Goal: Task Accomplishment & Management: Complete application form

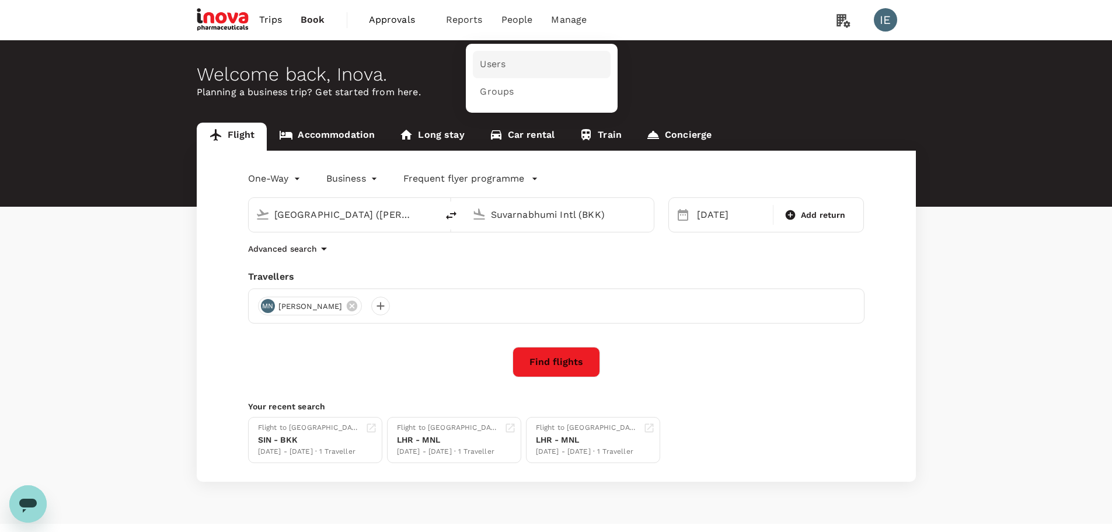
click at [485, 72] on link "Users" at bounding box center [542, 64] width 138 height 27
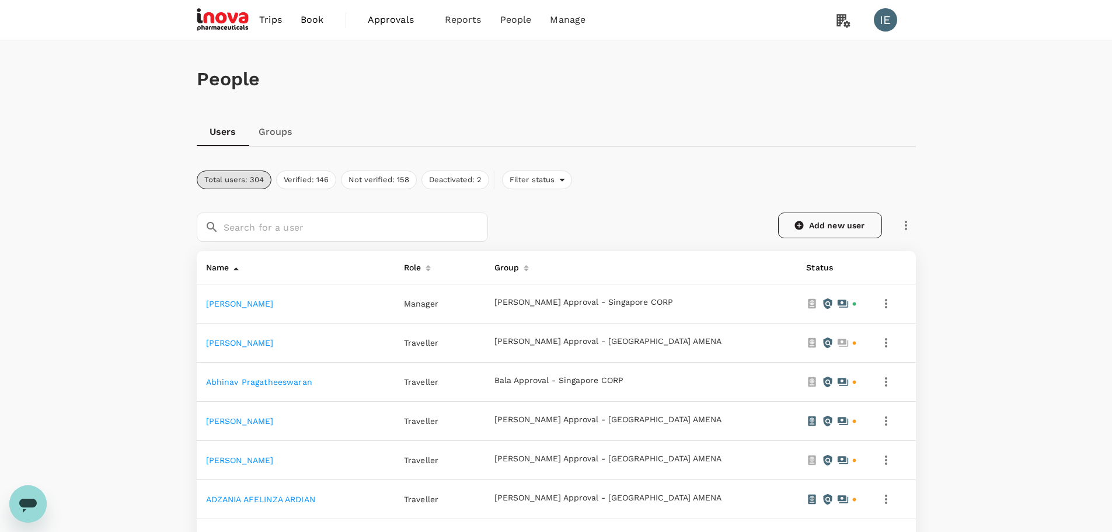
click at [837, 225] on link "Add new user" at bounding box center [830, 225] width 104 height 26
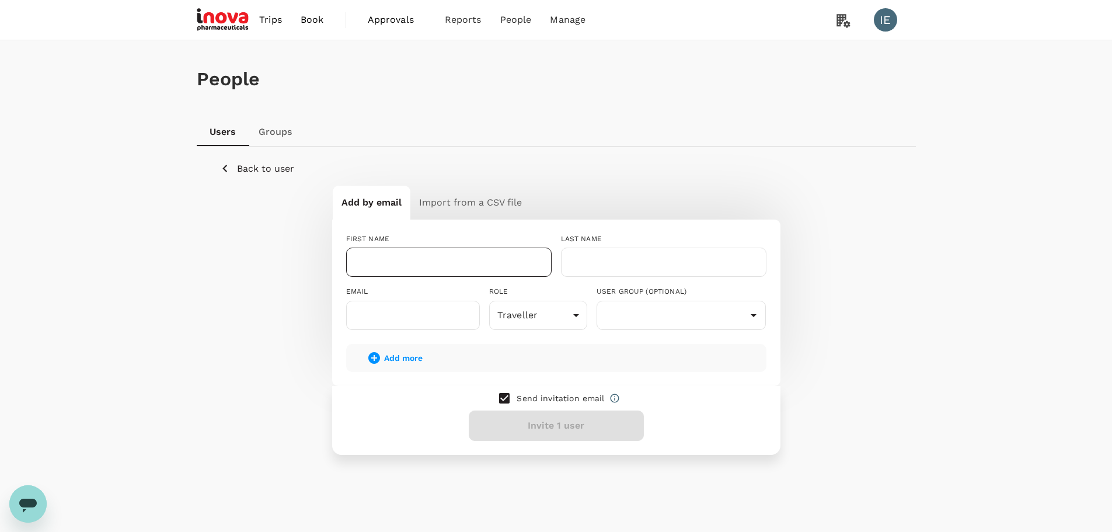
click at [379, 263] on input "text" at bounding box center [448, 261] width 205 height 29
type input "Richard"
click at [597, 259] on input "text" at bounding box center [663, 261] width 205 height 29
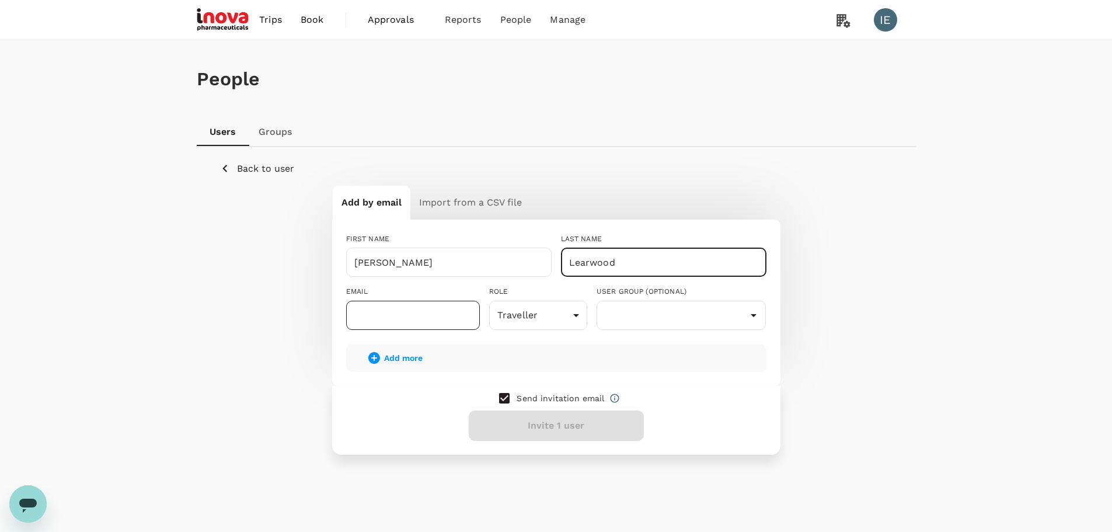
type input "Learwood"
click at [449, 313] on input "text" at bounding box center [413, 314] width 134 height 29
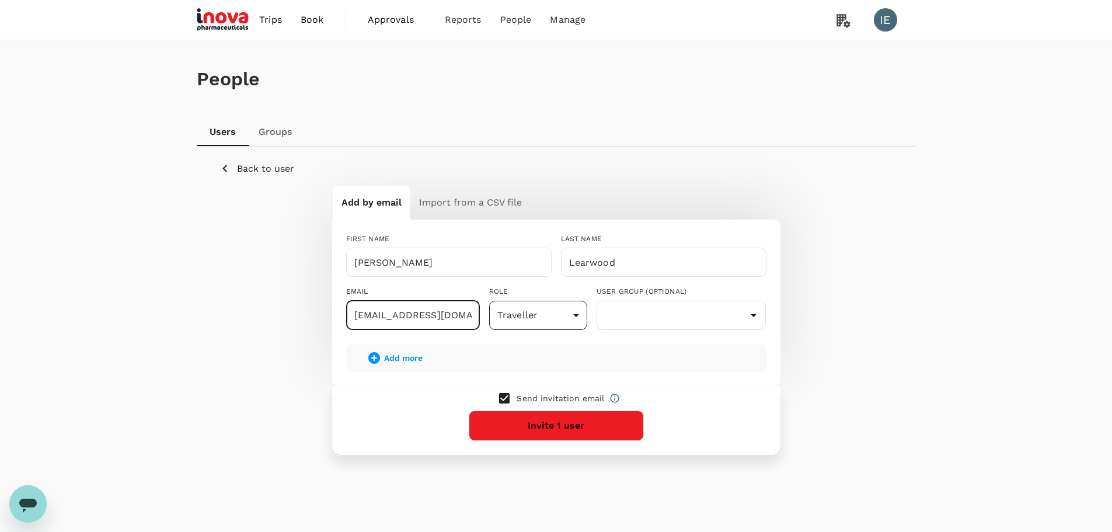
type input "j.wee@inovapharma.com"
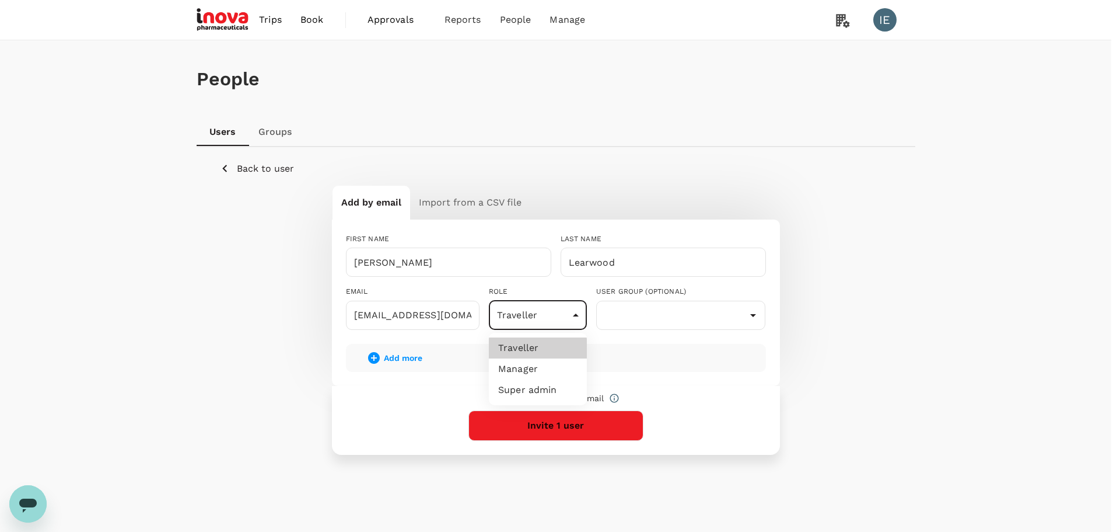
click at [574, 320] on body "Trips Book Approvals 0 Reports People Manage IE People Users Groups Back to use…" at bounding box center [560, 281] width 1120 height 562
click at [516, 345] on li "Traveller" at bounding box center [538, 347] width 98 height 21
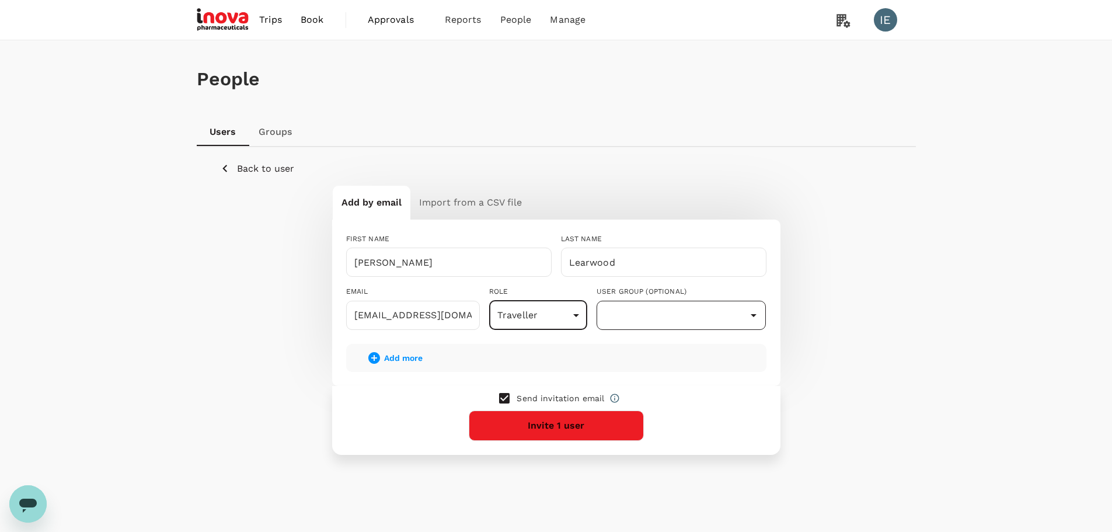
click at [638, 318] on input "text" at bounding box center [681, 315] width 164 height 22
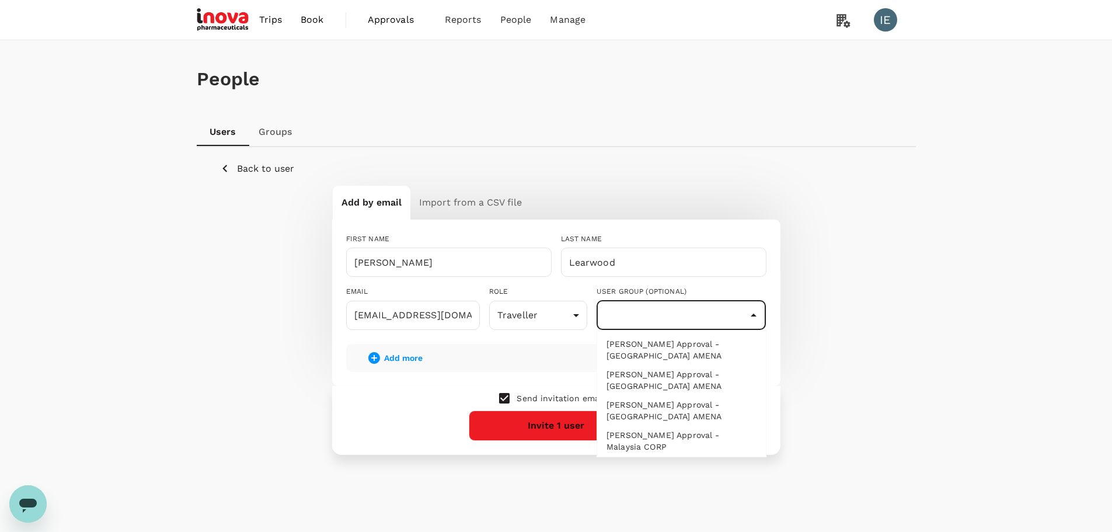
scroll to position [1563, 0]
type input "General Approver/Booker"
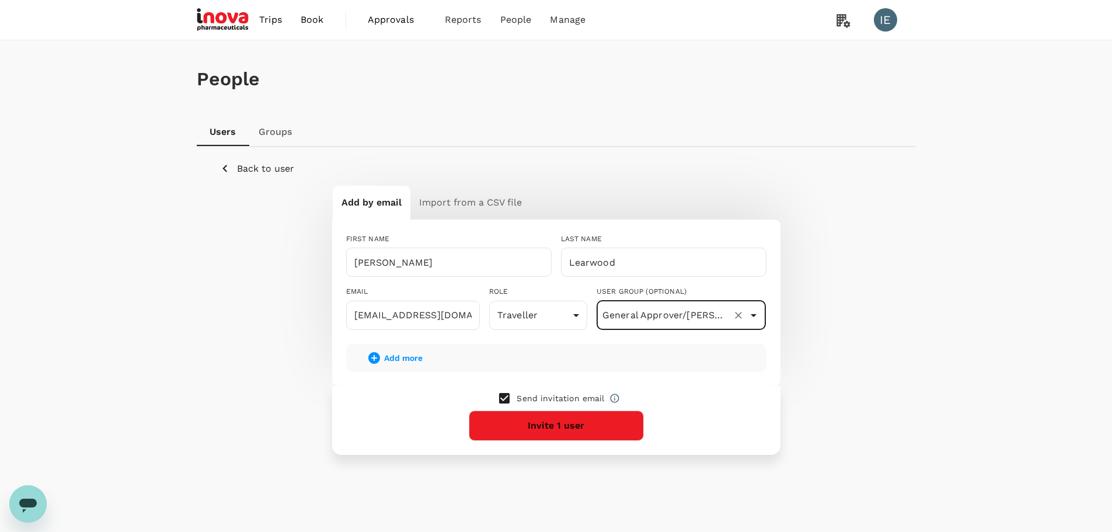
click at [750, 316] on icon "Open" at bounding box center [753, 315] width 14 height 14
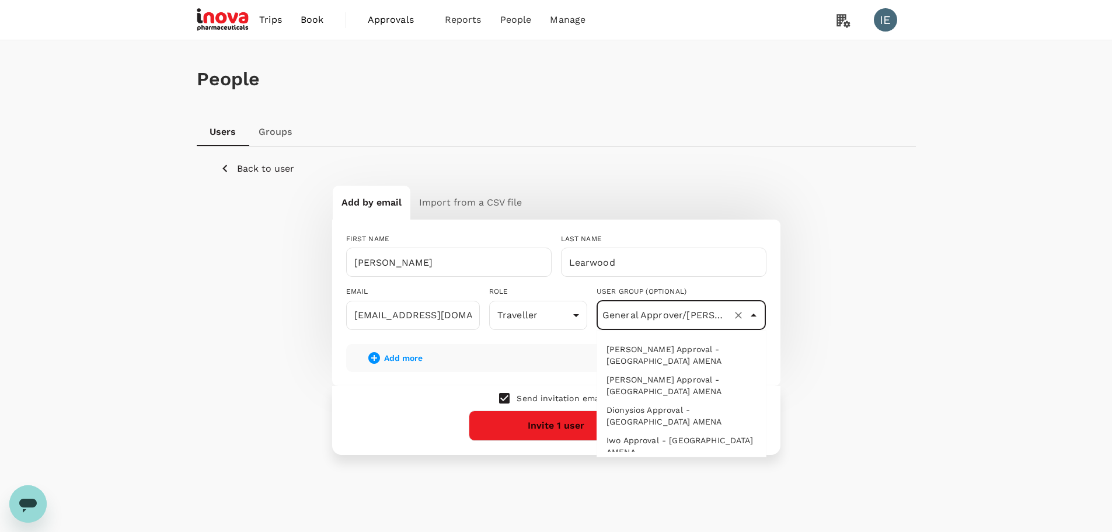
scroll to position [1479, 0]
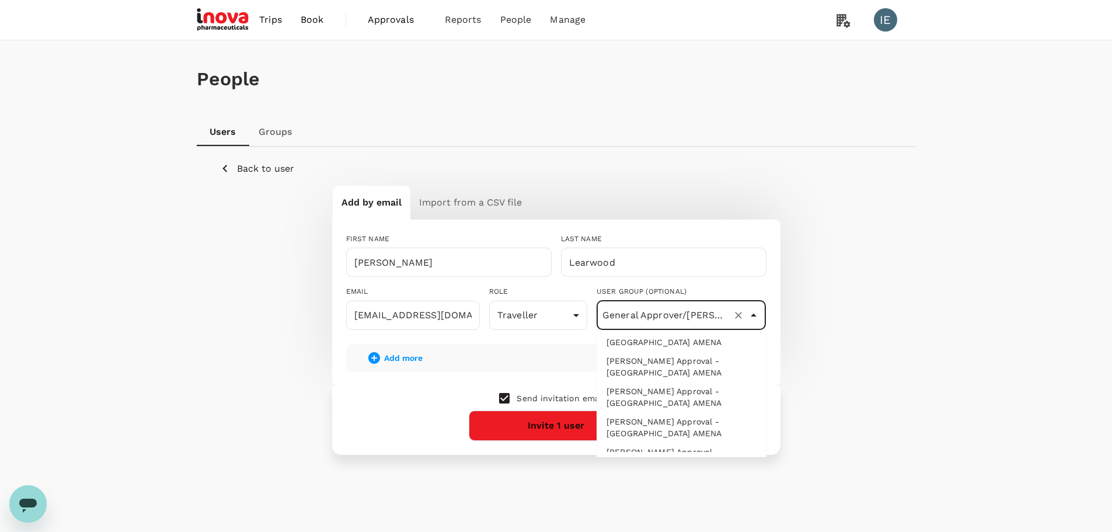
click at [235, 306] on div "Add by email Import from a CSV file FIRST NAME Richard ​ LAST NAME Learwood ​ E…" at bounding box center [556, 319] width 672 height 269
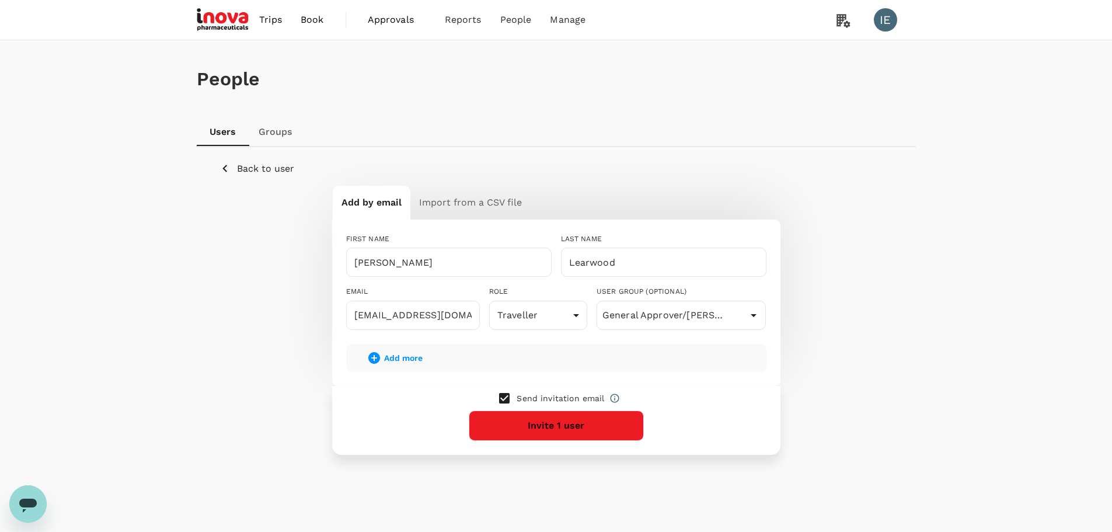
click at [260, 170] on p "Back to user" at bounding box center [265, 169] width 57 height 14
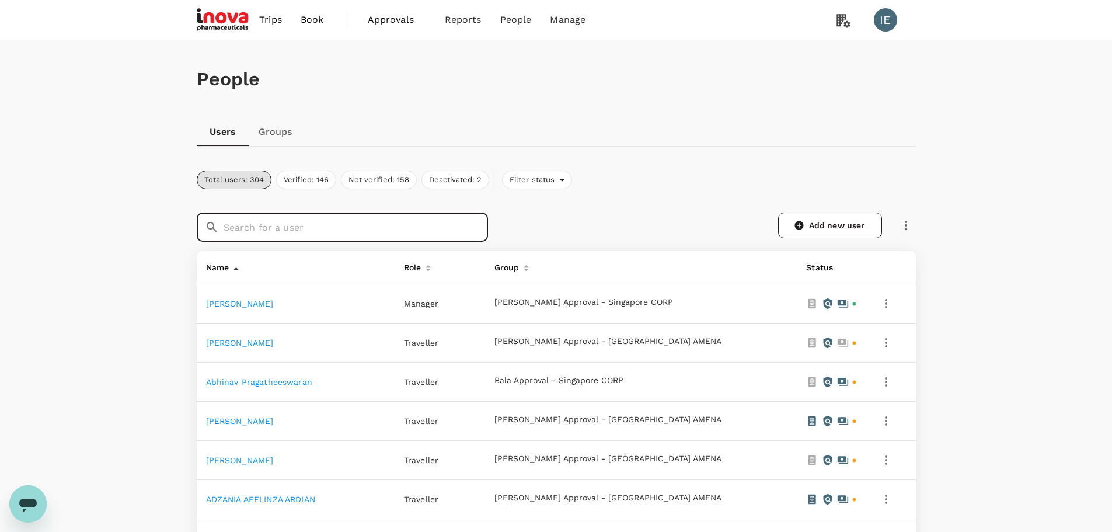
click at [263, 230] on input "text" at bounding box center [355, 226] width 264 height 29
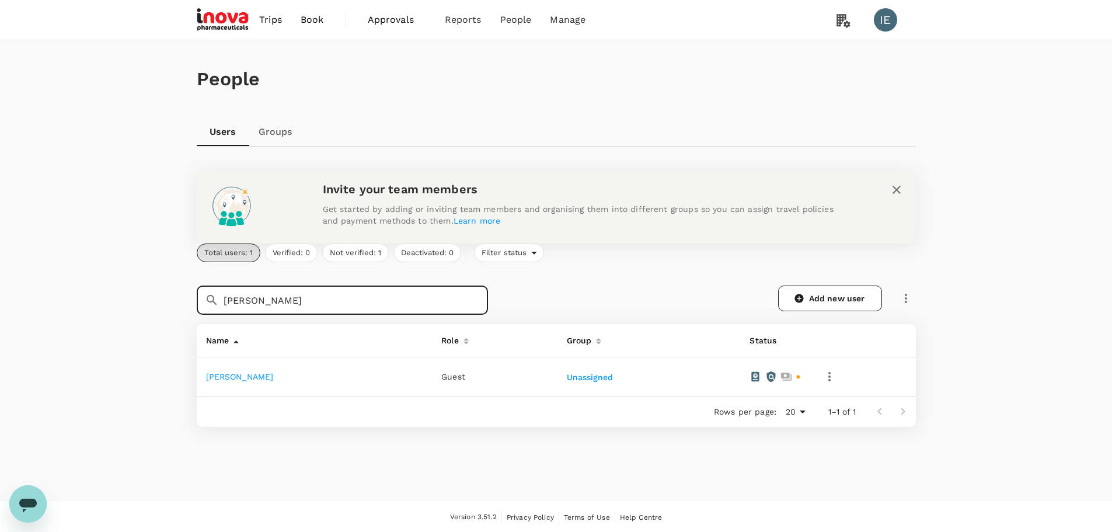
type input "keith"
click at [254, 372] on link "Keith Joseph Shortall" at bounding box center [240, 376] width 68 height 9
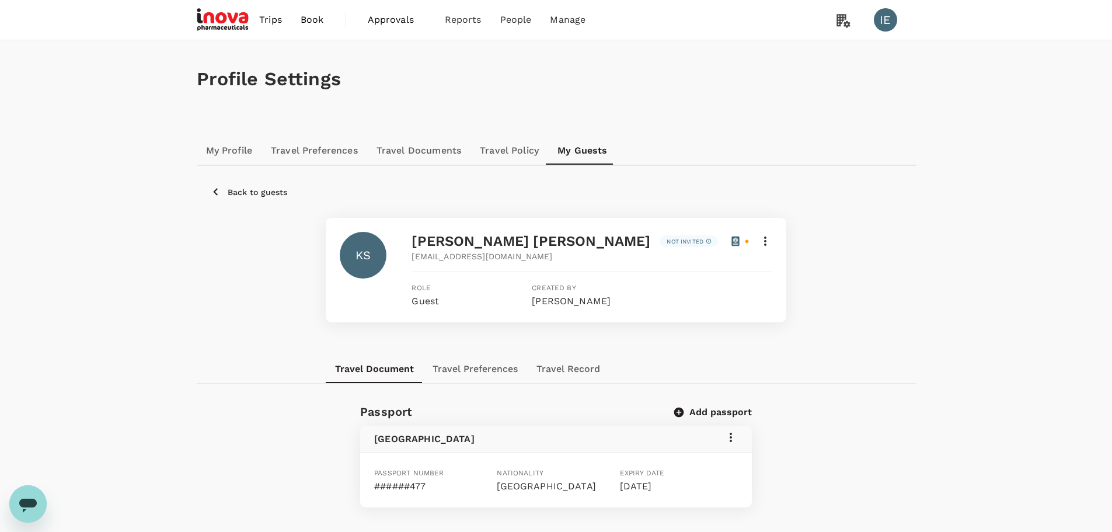
click at [256, 190] on p "Back to guests" at bounding box center [258, 192] width 60 height 12
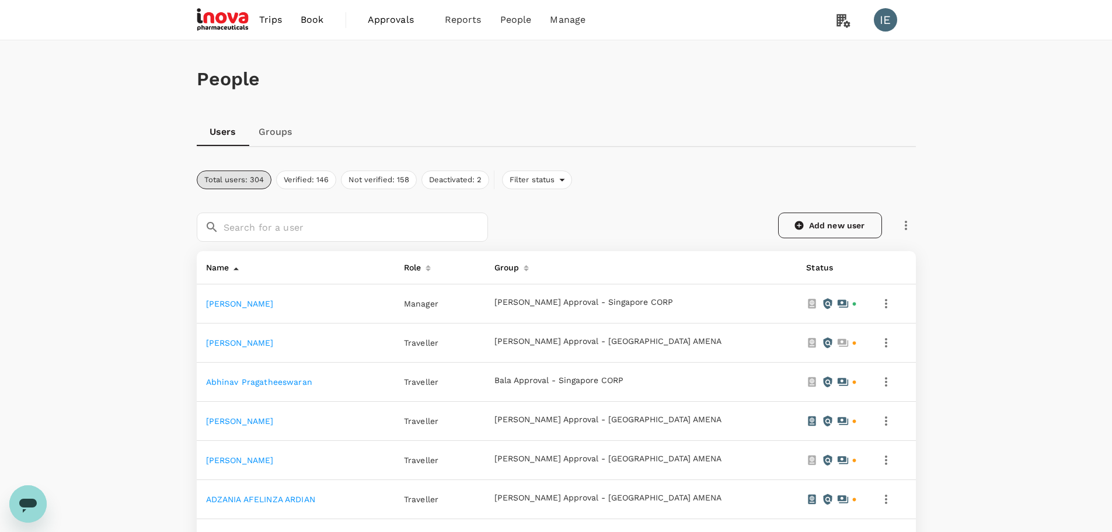
click at [813, 220] on link "Add new user" at bounding box center [830, 225] width 104 height 26
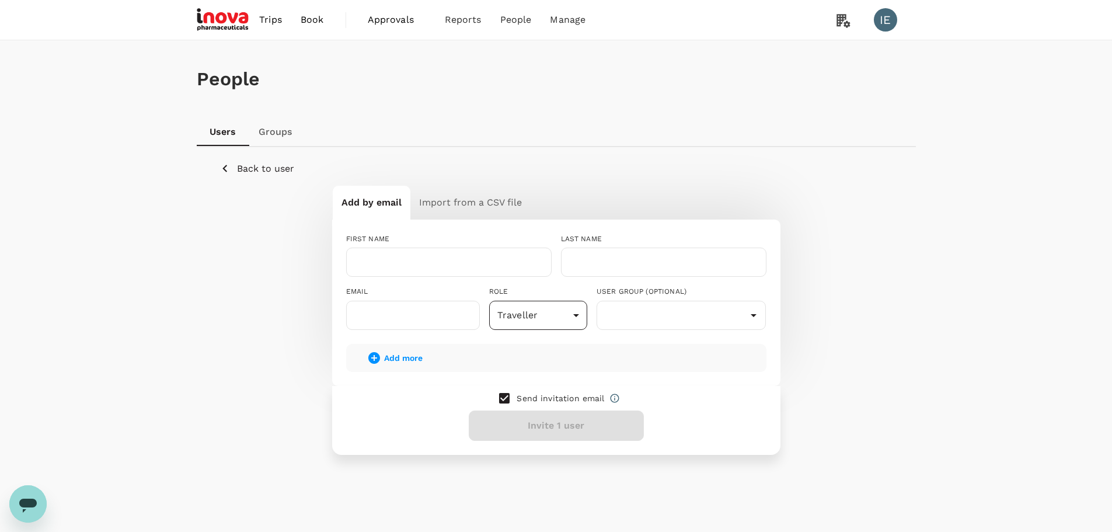
click at [580, 313] on body "Trips Book Approvals 0 Reports People Manage IE People Users Groups Back to use…" at bounding box center [556, 281] width 1112 height 562
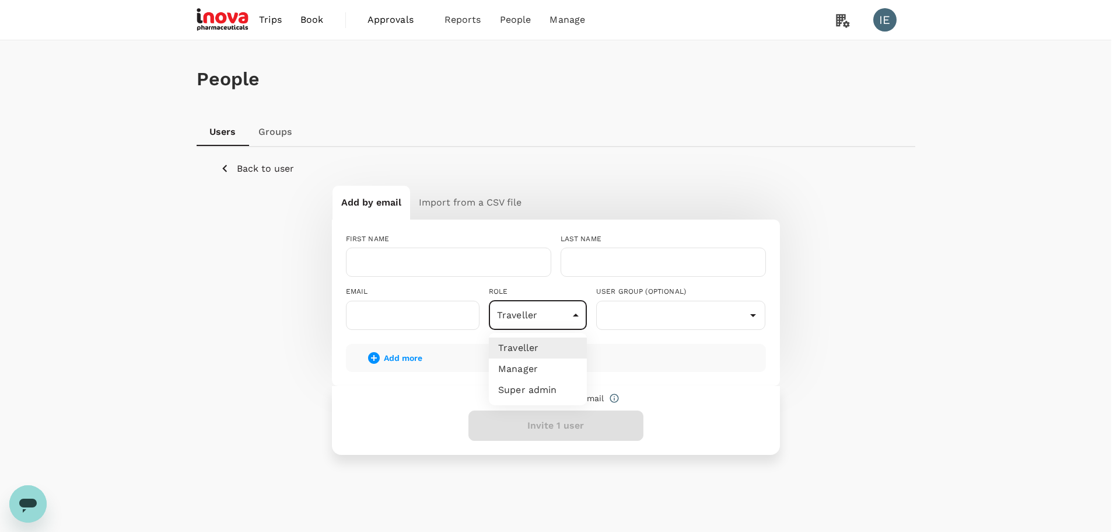
click at [515, 345] on li "Traveller" at bounding box center [538, 347] width 98 height 21
click at [393, 362] on span "Add more" at bounding box center [403, 357] width 39 height 9
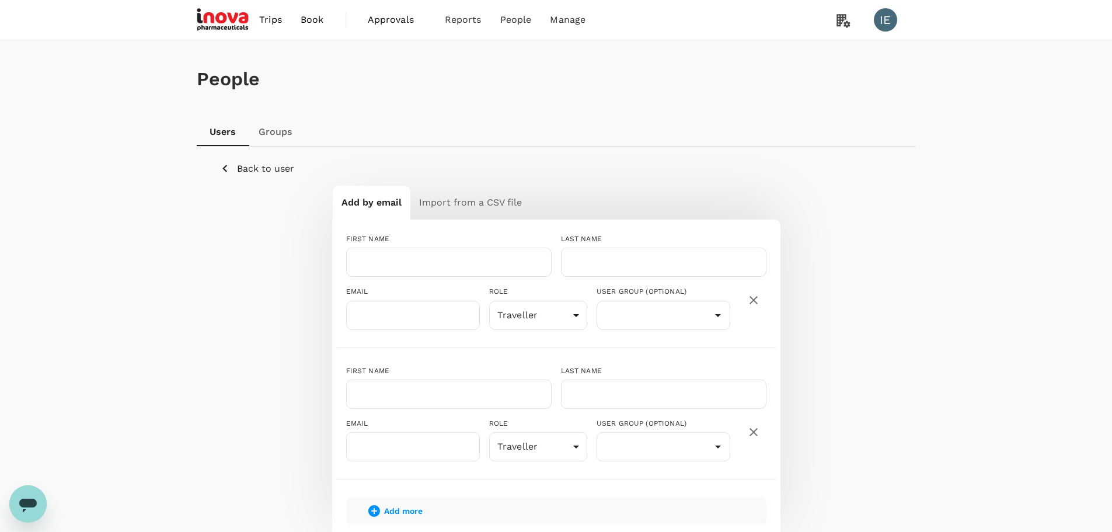
click at [749, 434] on icon "button" at bounding box center [753, 432] width 14 height 14
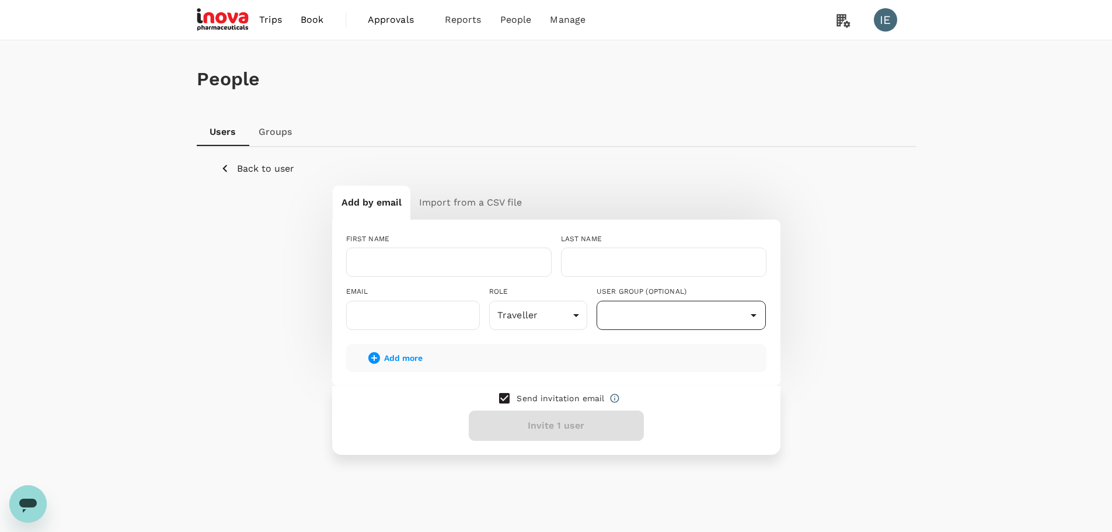
click at [703, 317] on input "text" at bounding box center [681, 315] width 164 height 22
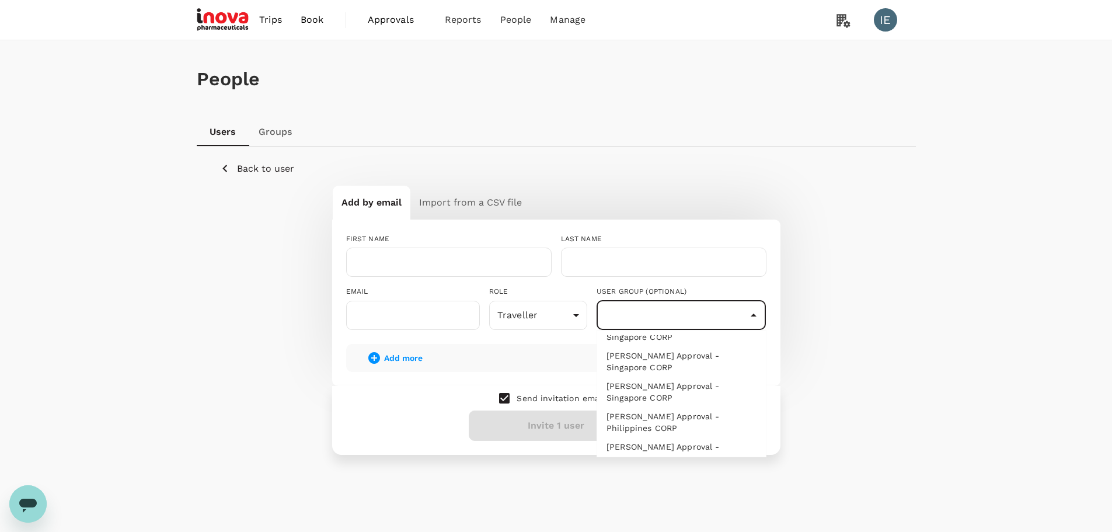
scroll to position [96, 0]
click at [645, 357] on li "Dan Approval - Singapore CORP" at bounding box center [681, 355] width 169 height 30
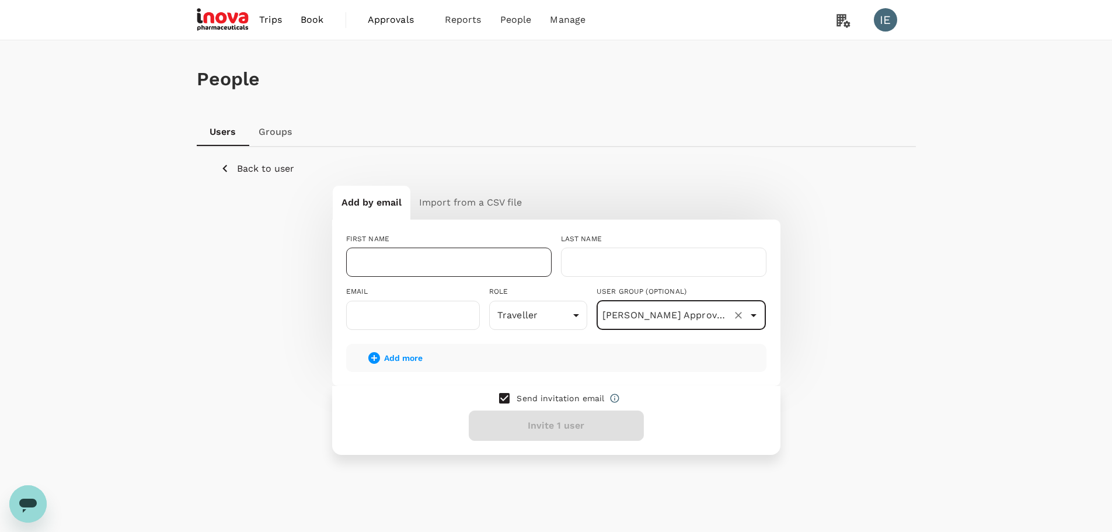
type input "Dan Approval - Singapore CORP"
click at [377, 264] on input "text" at bounding box center [448, 261] width 205 height 29
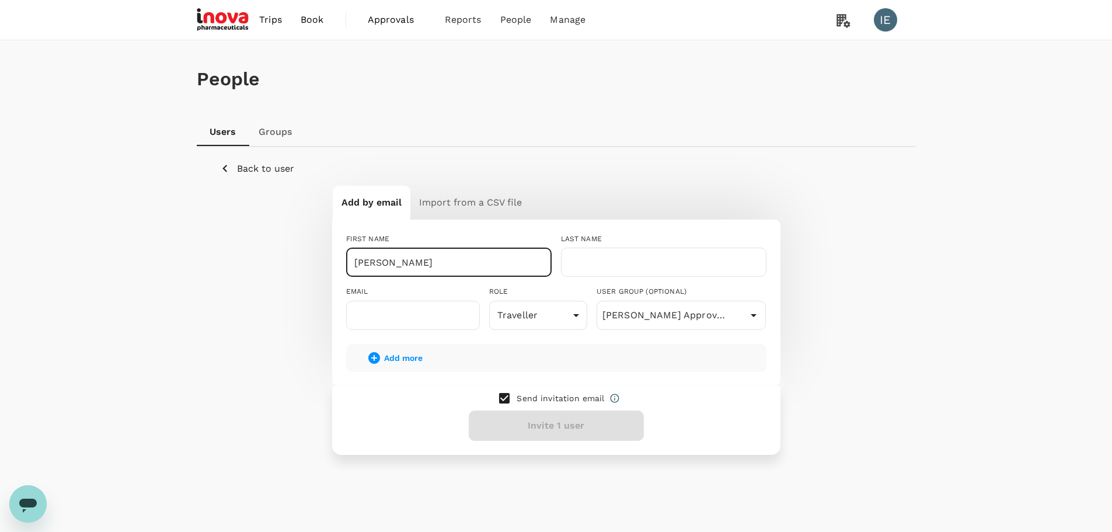
type input "[PERSON_NAME]"
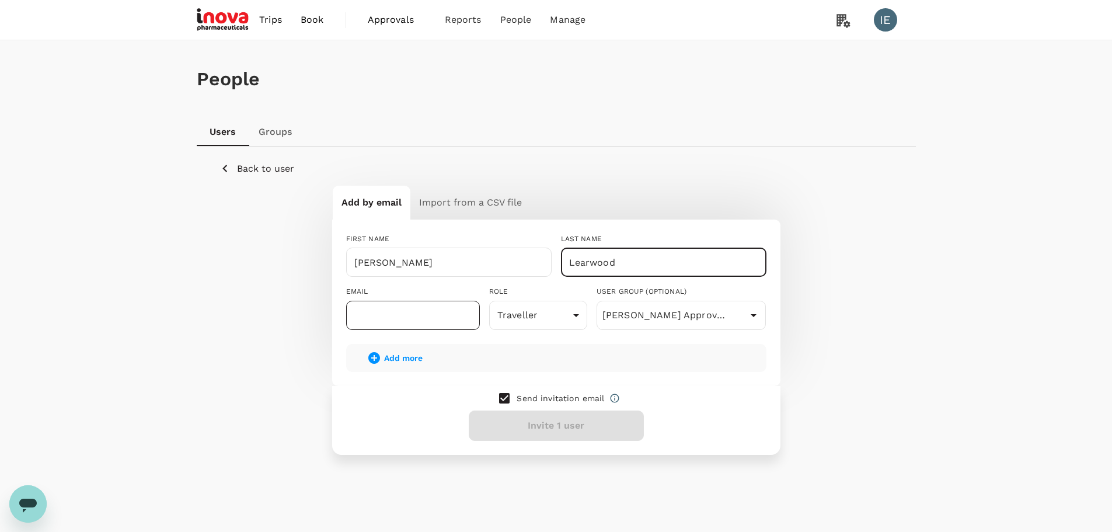
type input "Learwood"
click at [372, 320] on input "text" at bounding box center [413, 314] width 134 height 29
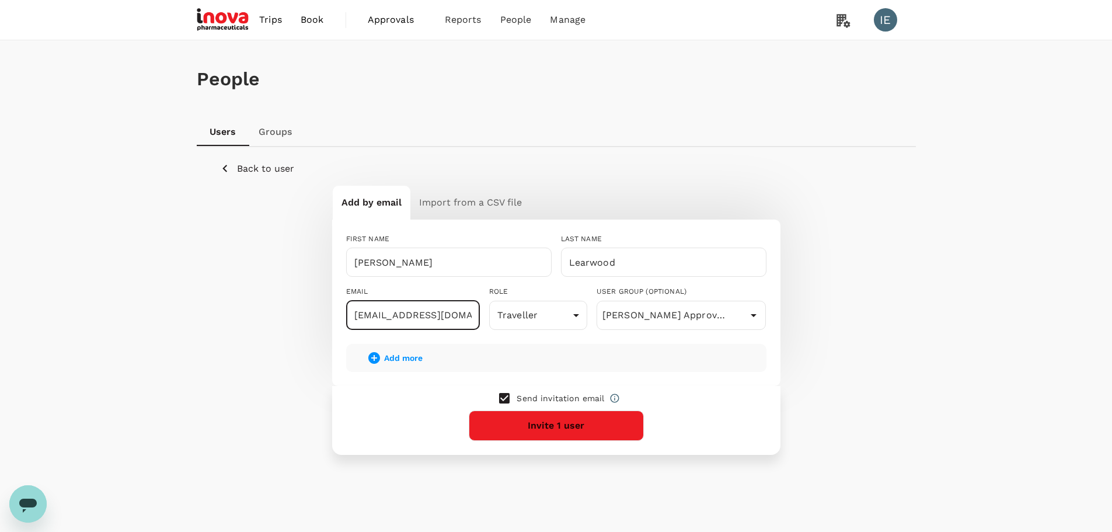
type input "j.wee@inovapharma.com"
click at [279, 135] on link "Groups" at bounding box center [275, 132] width 53 height 28
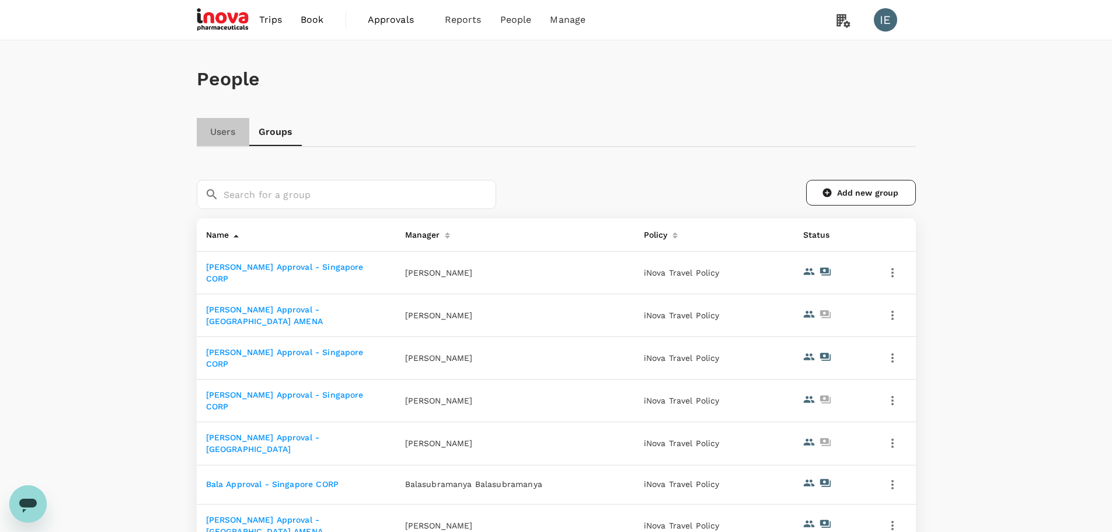
click at [225, 133] on link "Users" at bounding box center [223, 132] width 53 height 28
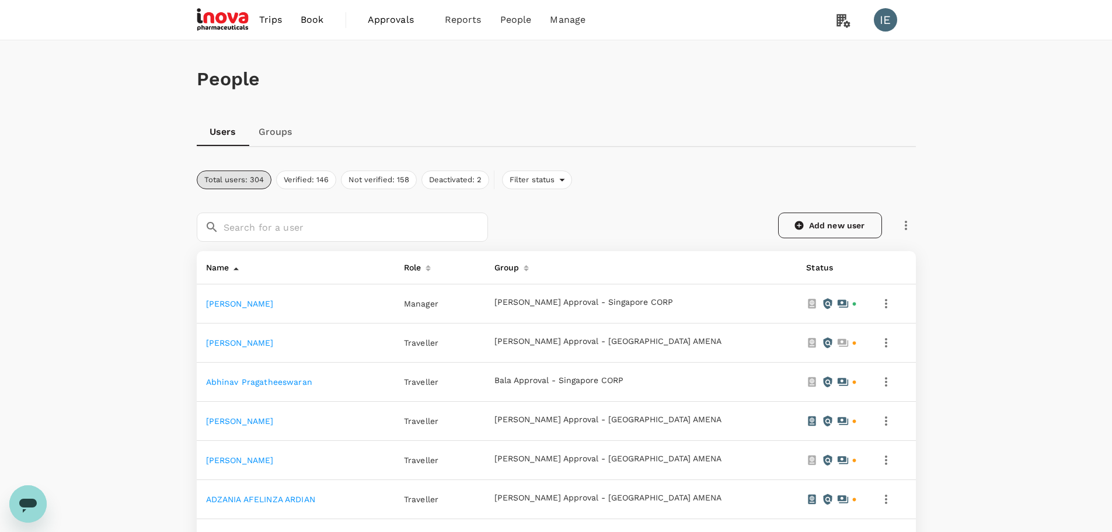
click at [844, 225] on link "Add new user" at bounding box center [830, 225] width 104 height 26
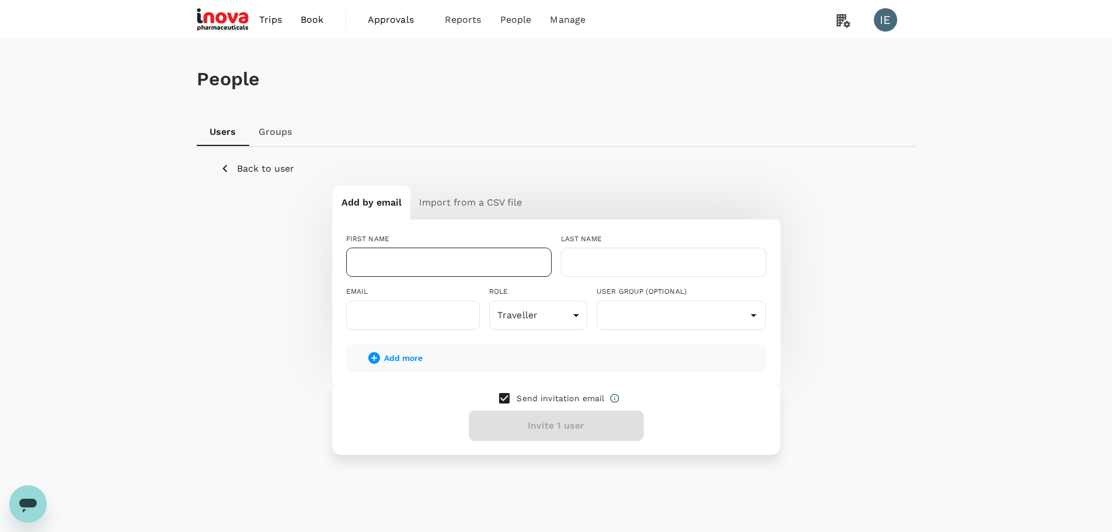
click at [424, 256] on input "text" at bounding box center [448, 261] width 205 height 29
type input "K"
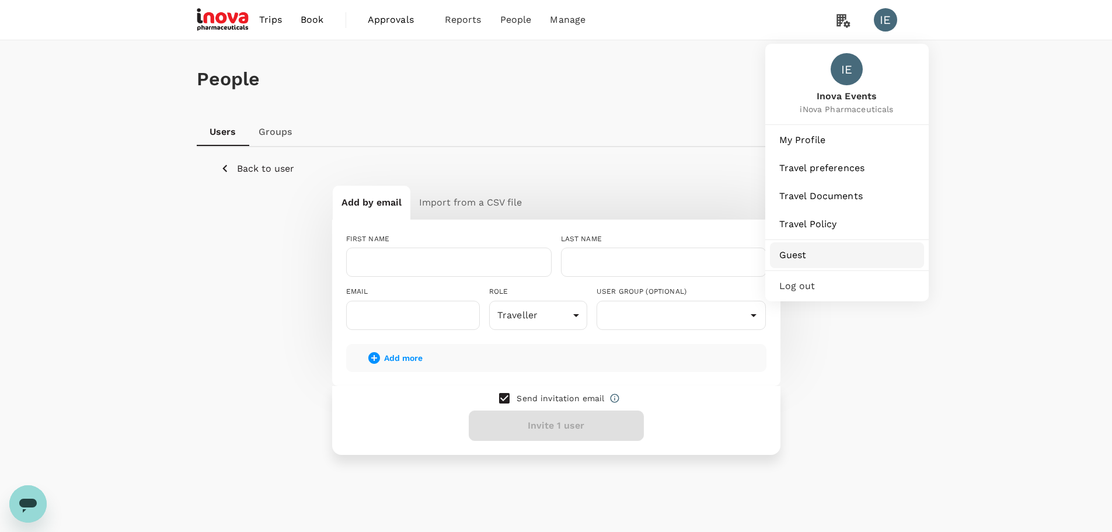
click at [799, 252] on span "Guest" at bounding box center [846, 255] width 135 height 14
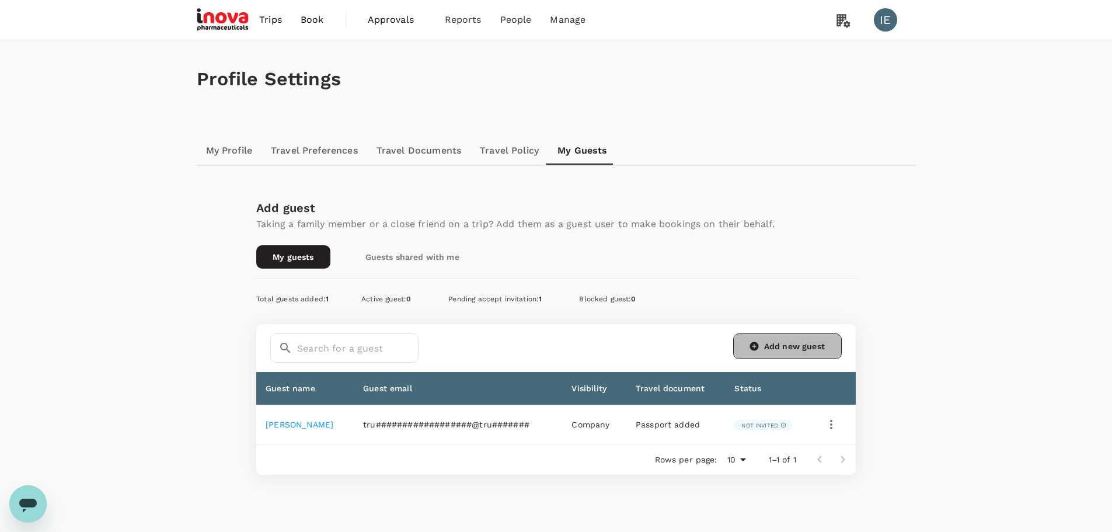
click at [834, 343] on link "Add new guest" at bounding box center [787, 346] width 109 height 26
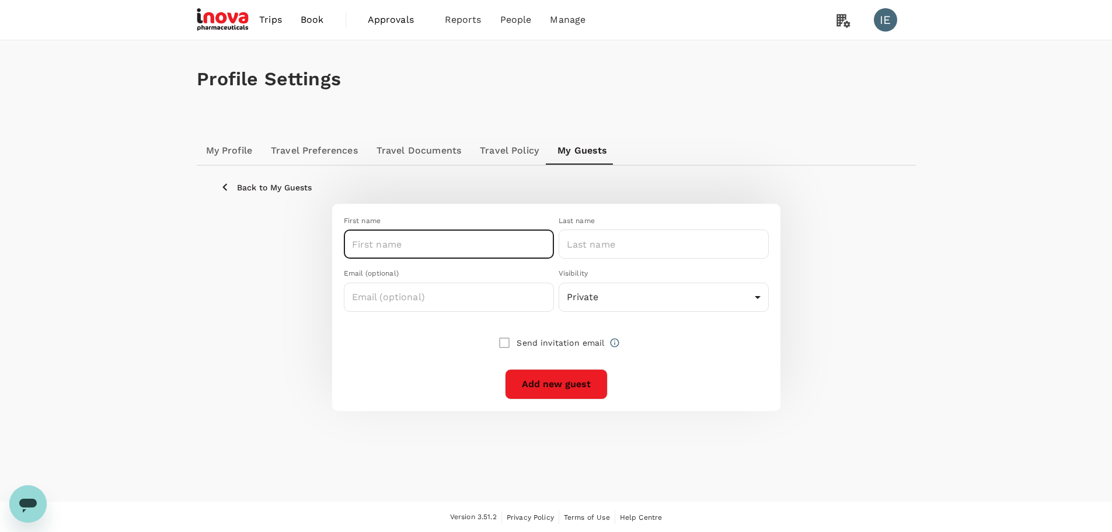
click at [424, 245] on input "text" at bounding box center [449, 243] width 210 height 29
click at [378, 242] on input "text" at bounding box center [449, 243] width 210 height 29
type input "[PERSON_NAME]"
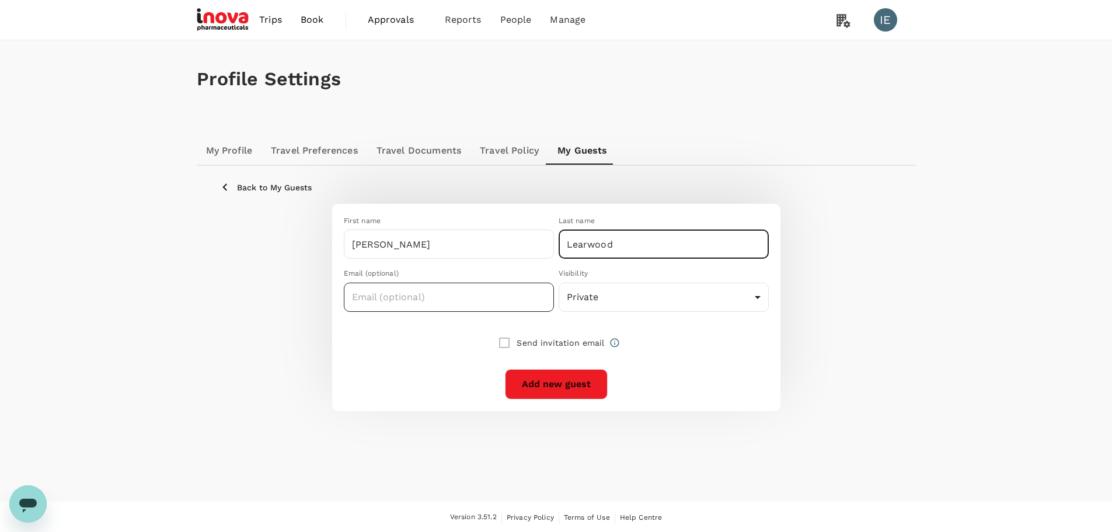
type input "Learwood"
click at [355, 296] on input "text" at bounding box center [449, 296] width 210 height 29
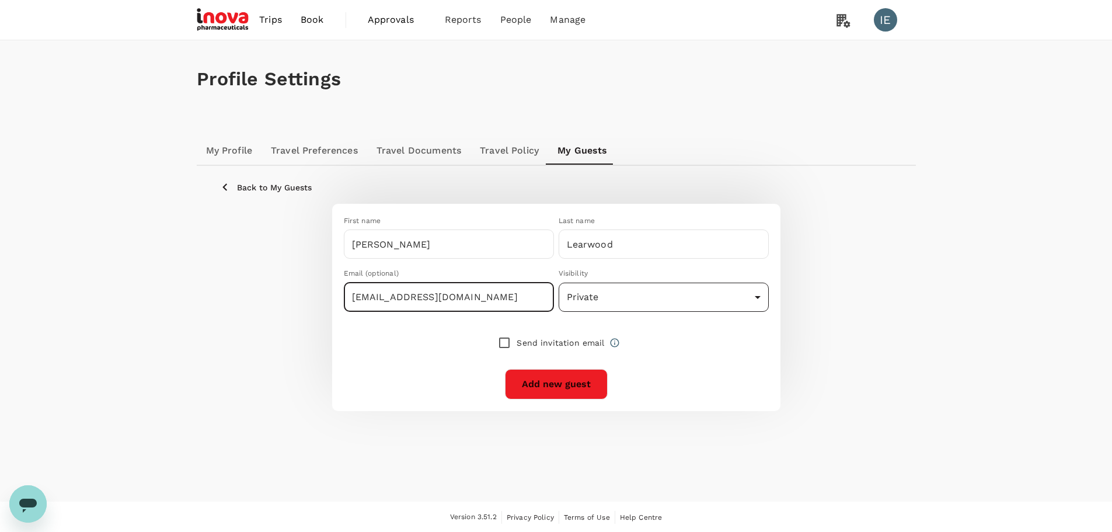
type input "j.wee@inovapharma.com"
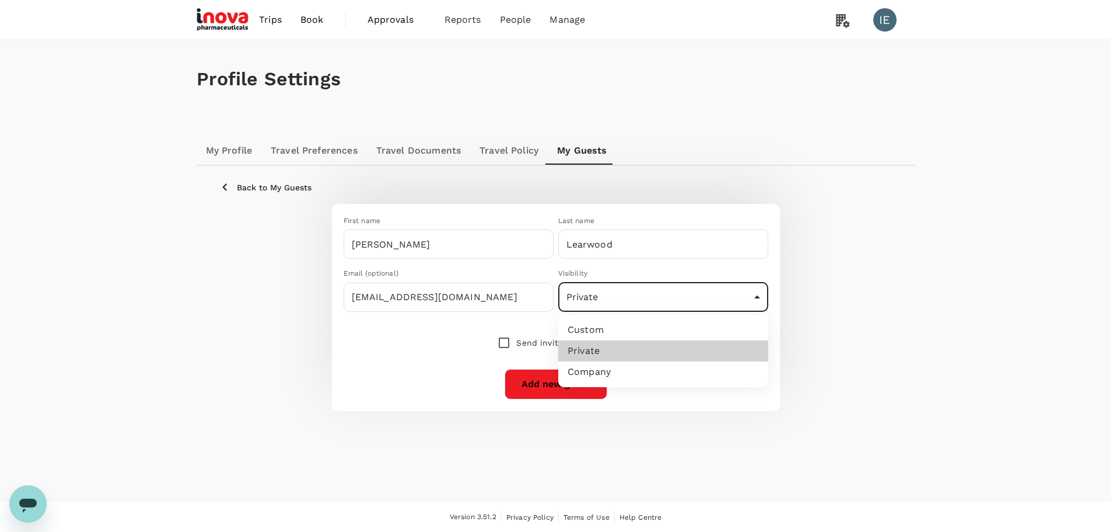
click at [676, 294] on body "Trips Book Approvals 0 Reports People Manage IE Profile Settings My Profile Tra…" at bounding box center [560, 266] width 1120 height 533
click at [422, 368] on div at bounding box center [560, 266] width 1120 height 532
click at [731, 306] on body "Trips Book Approvals 0 Reports People Manage IE Profile Settings My Profile Tra…" at bounding box center [560, 266] width 1120 height 533
click at [418, 428] on div at bounding box center [560, 266] width 1120 height 532
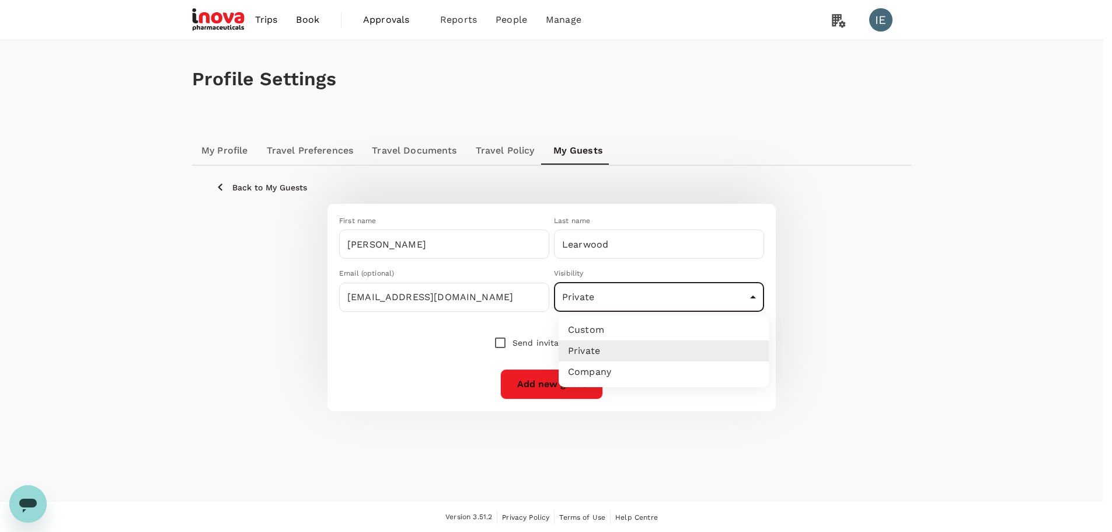
click at [630, 297] on body "Trips Book Approvals 0 Reports People Manage IE Profile Settings My Profile Tra…" at bounding box center [556, 266] width 1112 height 533
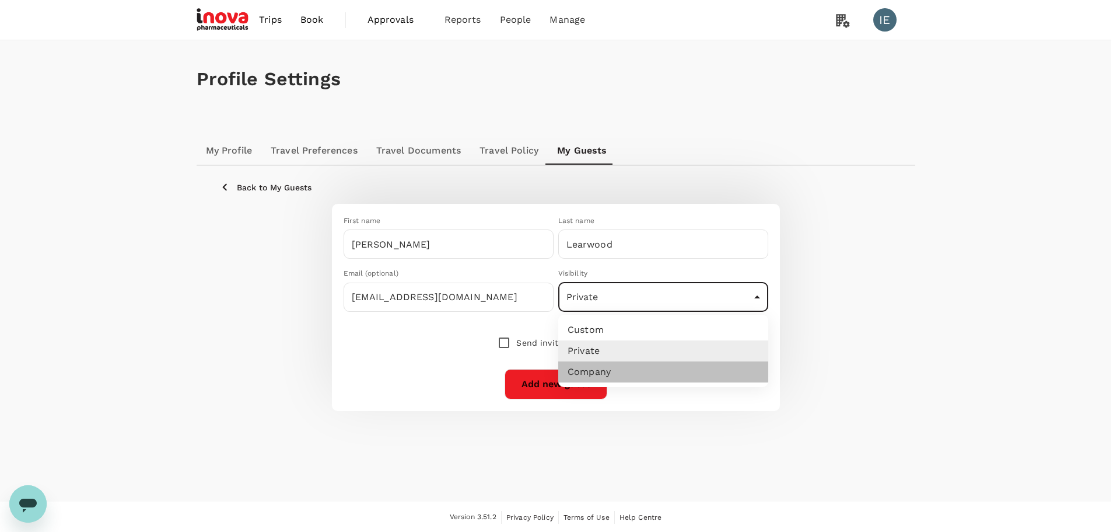
click at [603, 374] on li "Company" at bounding box center [663, 371] width 210 height 21
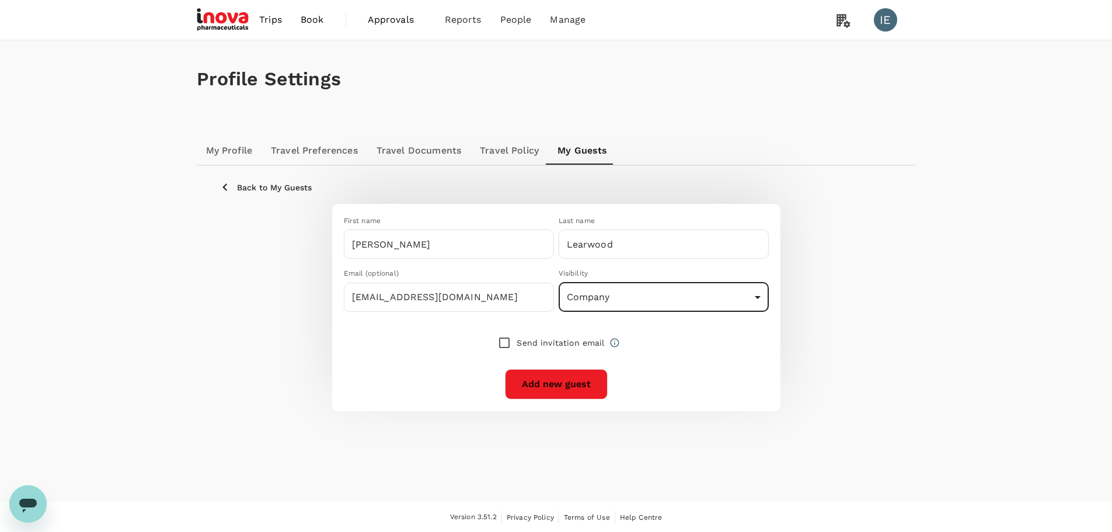
click at [413, 358] on div "First name Richard ​ Last name Learwood ​ Email (optional) j.wee@inovapharma.co…" at bounding box center [551, 302] width 434 height 193
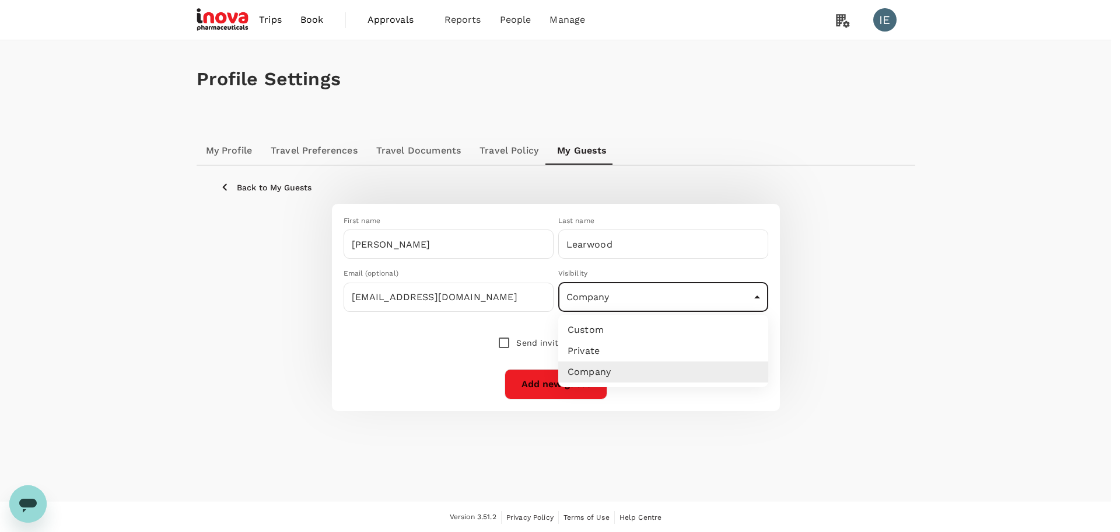
click at [680, 304] on body "Trips Book Approvals 0 Reports People Manage IE Profile Settings My Profile Tra…" at bounding box center [560, 266] width 1120 height 533
click at [561, 333] on li "Custom" at bounding box center [663, 329] width 210 height 21
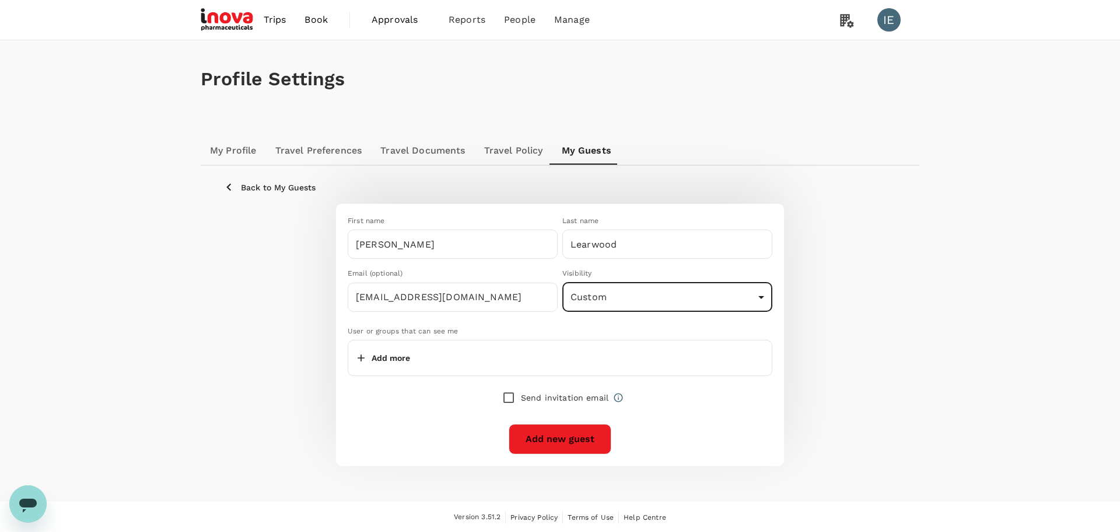
type input "custom"
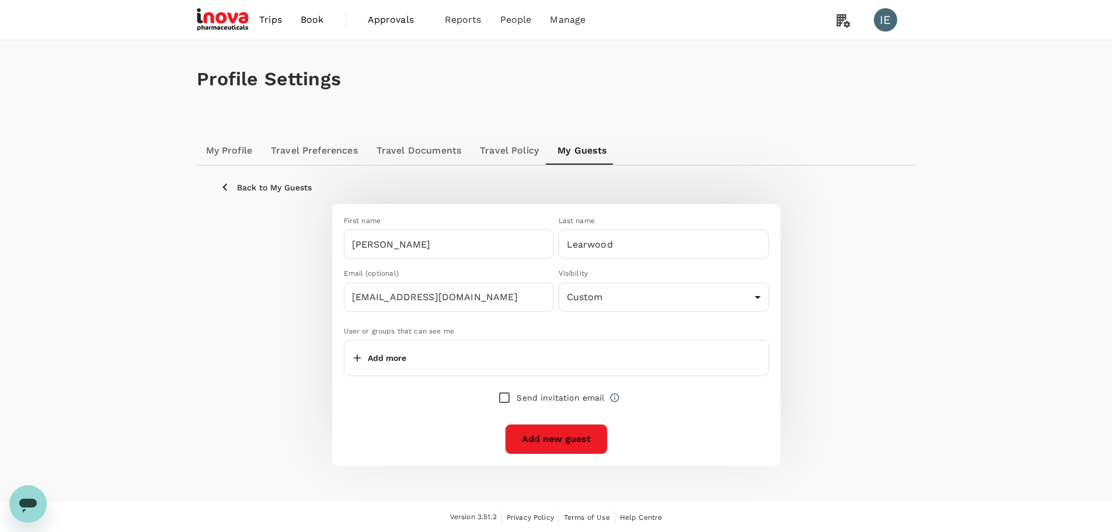
click at [390, 359] on p "Add more" at bounding box center [387, 358] width 39 height 12
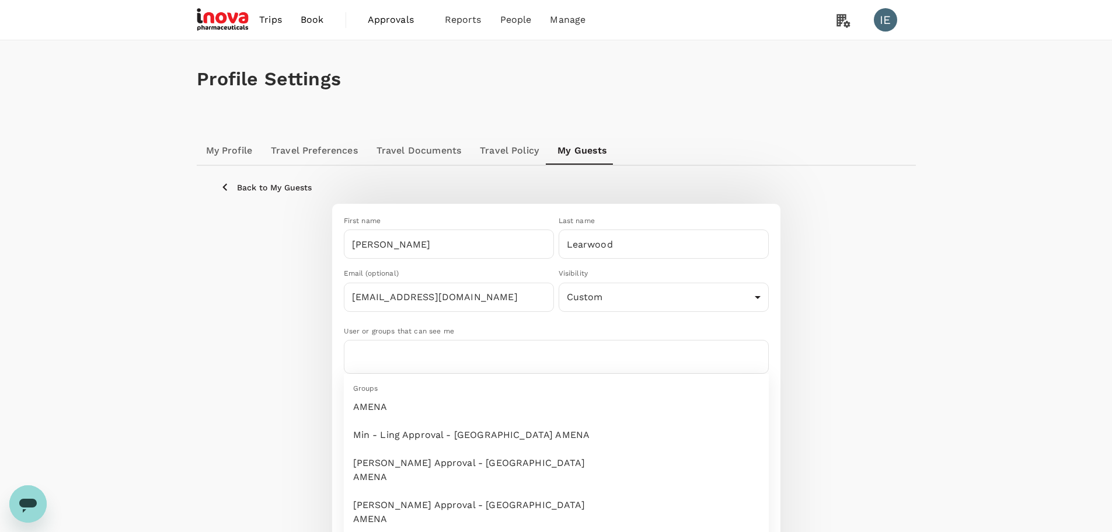
scroll to position [175, 0]
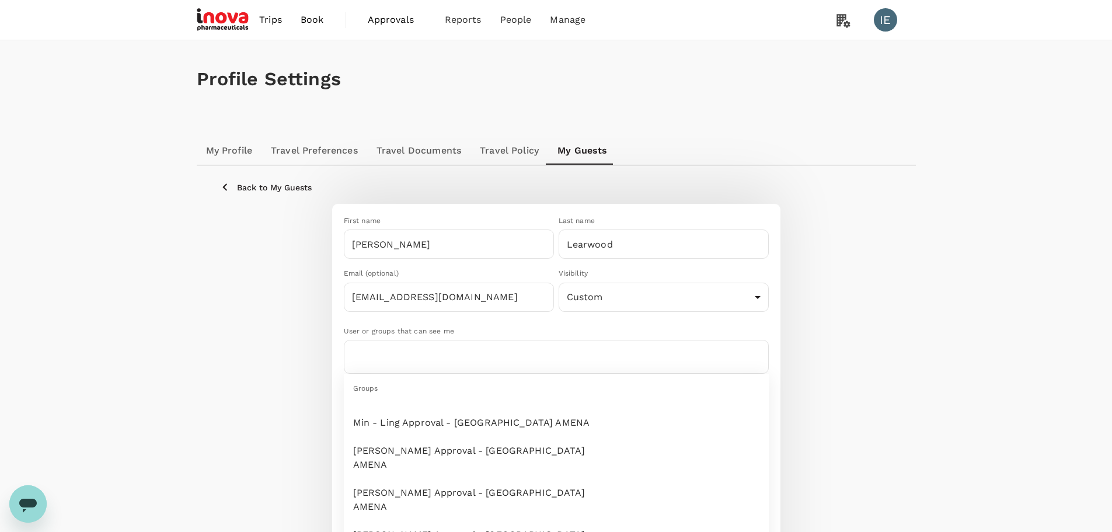
click at [447, 355] on input "text" at bounding box center [410, 356] width 113 height 19
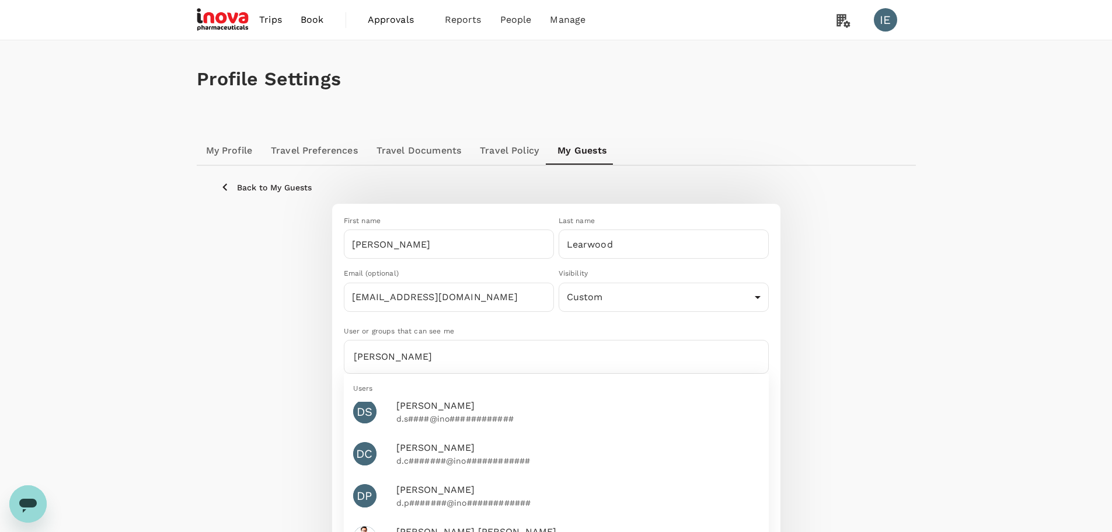
scroll to position [0, 0]
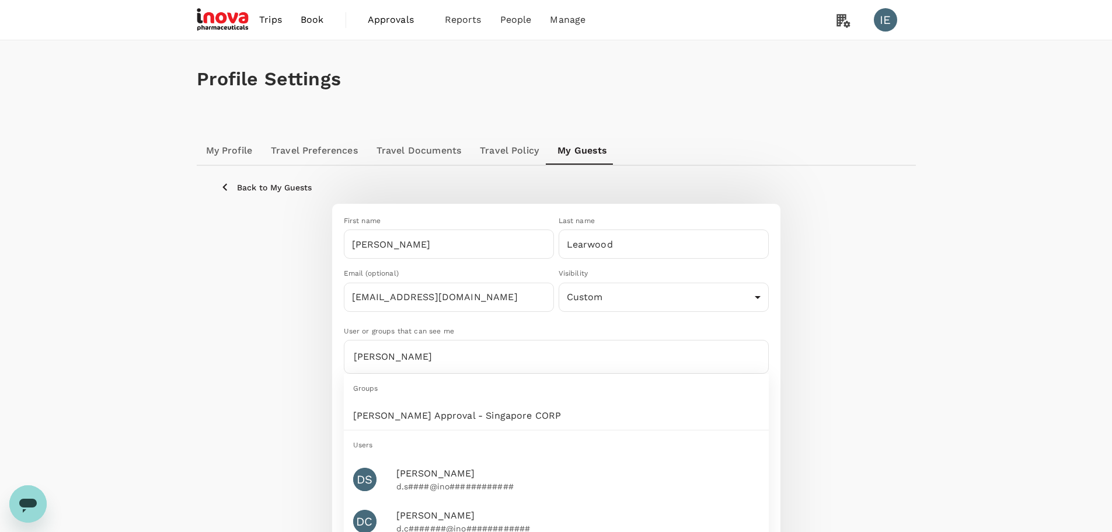
click at [443, 416] on span "Dan Approval - Singapore CORP" at bounding box center [486, 415] width 266 height 14
type input "d"
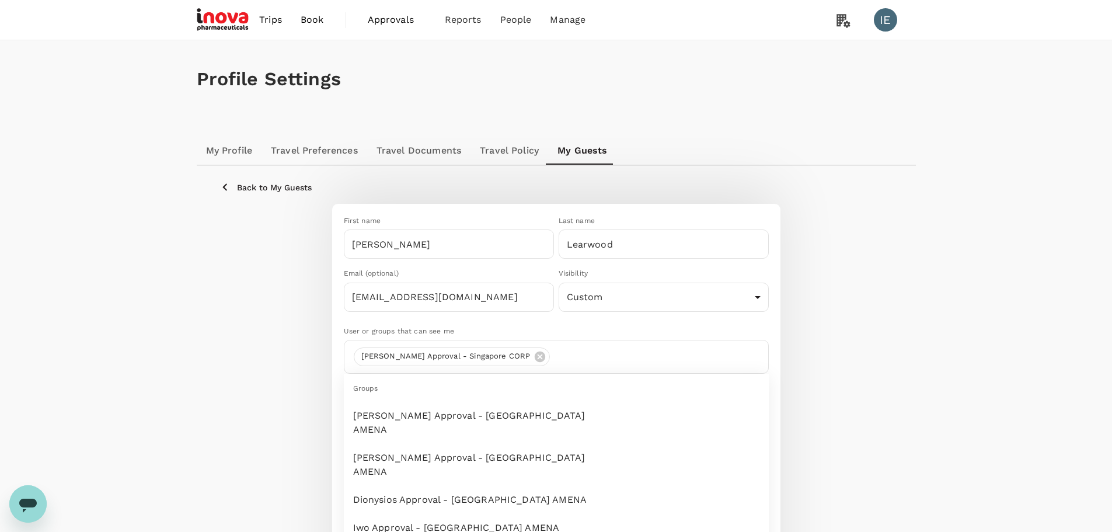
click at [853, 320] on div "First name Richard ​ Last name Learwood ​ Email (optional) j.wee@inovapharma.co…" at bounding box center [556, 432] width 672 height 456
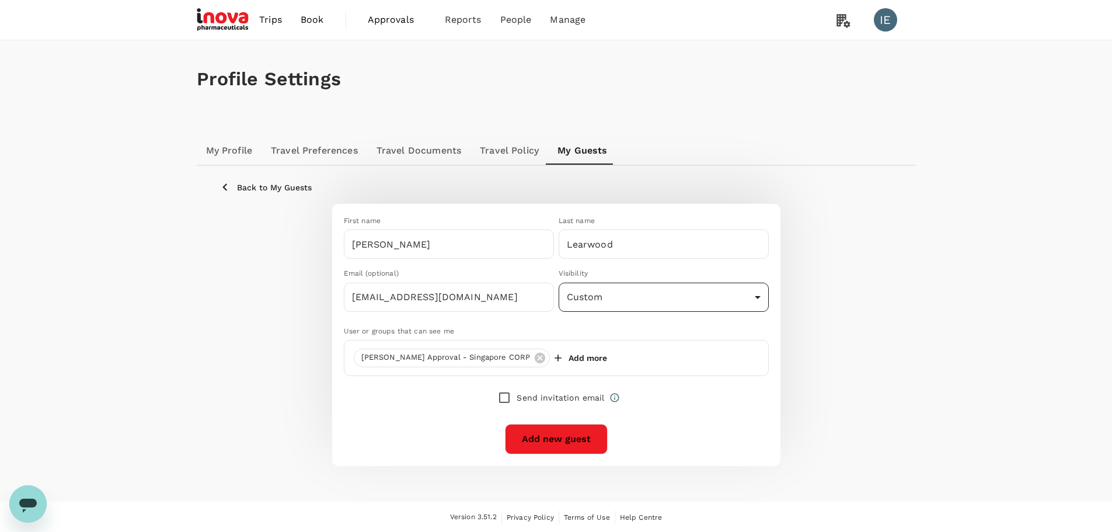
click at [609, 282] on body "Trips Book Approvals 0 Reports People Manage IE Profile Settings My Profile Tra…" at bounding box center [556, 266] width 1112 height 533
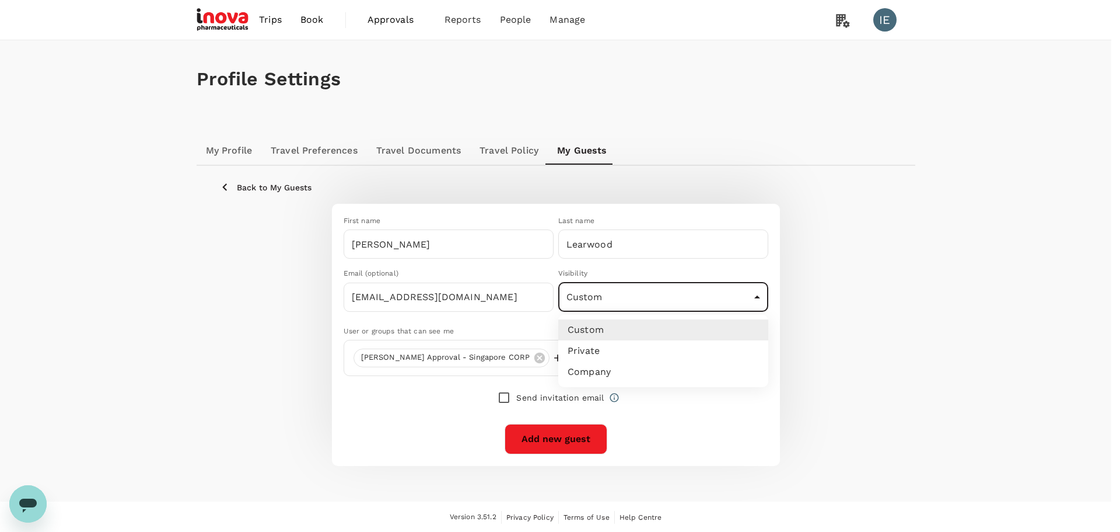
click at [568, 355] on li "Private" at bounding box center [663, 350] width 210 height 21
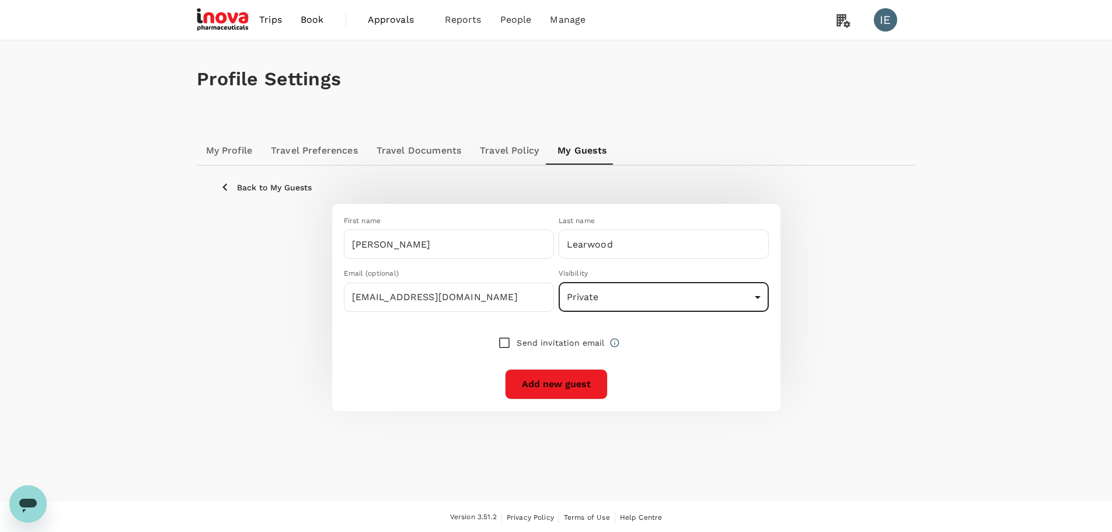
click at [590, 299] on body "Trips Book Approvals 0 Reports People Manage IE Profile Settings My Profile Tra…" at bounding box center [556, 266] width 1112 height 533
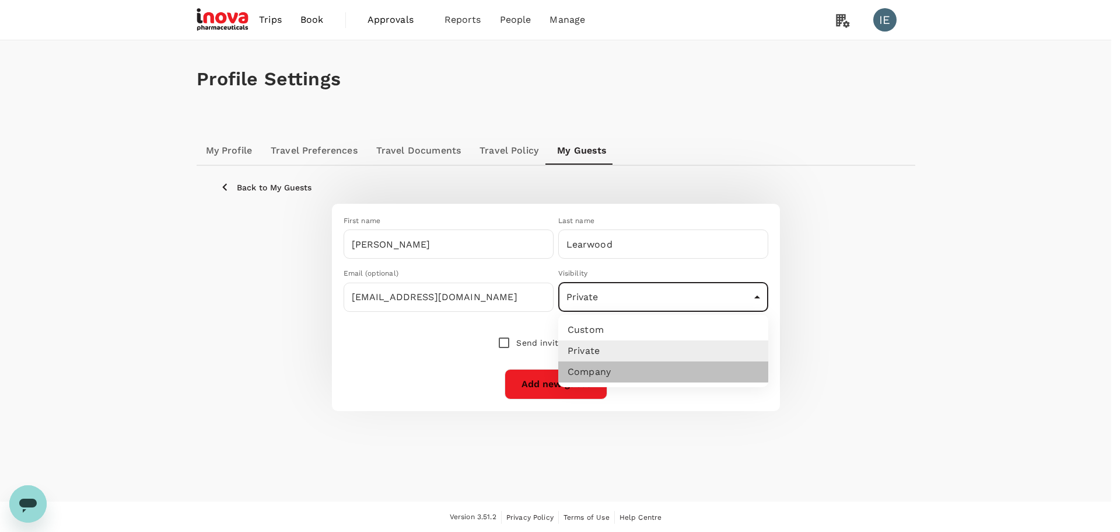
click at [579, 378] on li "Company" at bounding box center [663, 371] width 210 height 21
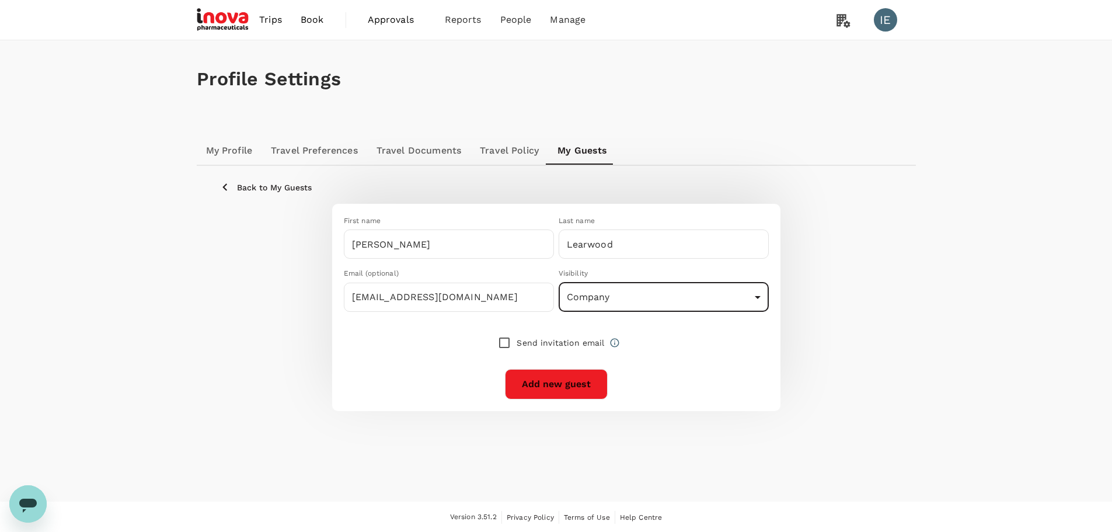
click at [639, 302] on body "Trips Book Approvals 0 Reports People Manage IE Profile Settings My Profile Tra…" at bounding box center [556, 266] width 1112 height 533
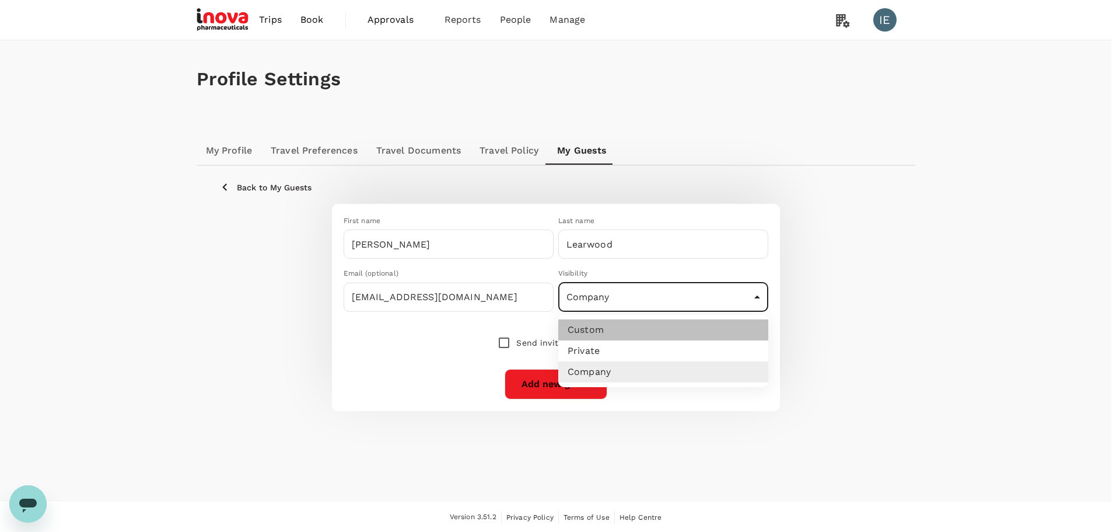
click at [583, 328] on li "Custom" at bounding box center [663, 329] width 210 height 21
type input "custom"
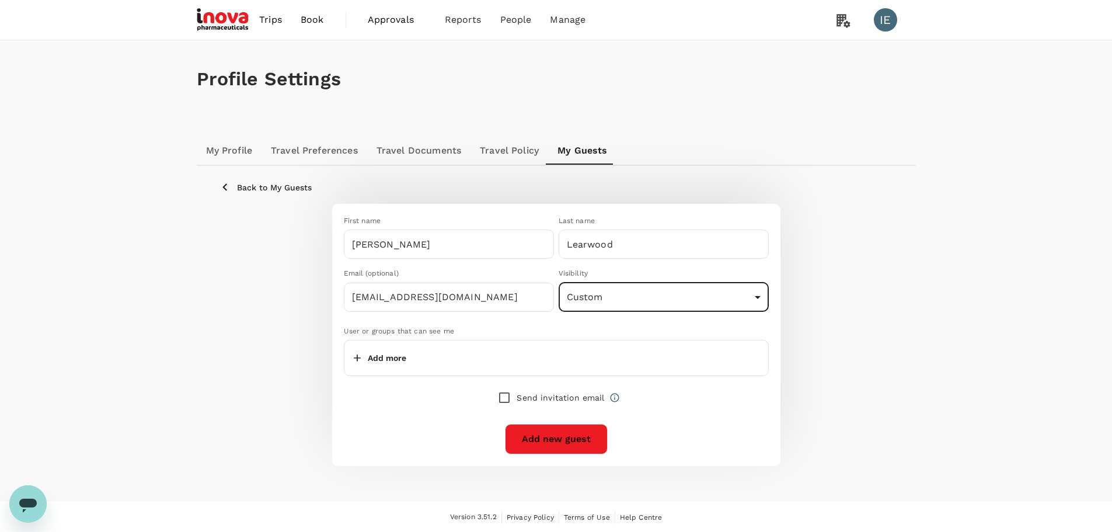
click at [397, 355] on p "Add more" at bounding box center [387, 358] width 39 height 12
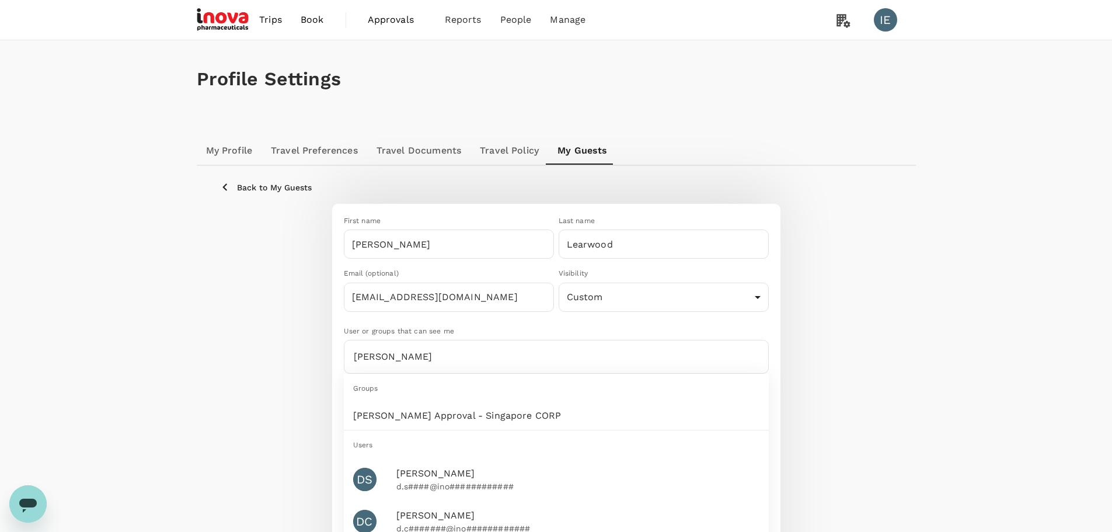
type input "dan"
click at [388, 415] on span "Dan Approval - Singapore CORP" at bounding box center [486, 415] width 266 height 14
click at [840, 381] on div "First name Richard ​ Last name Learwood ​ Email (optional) j.wee@inovapharma.co…" at bounding box center [556, 432] width 672 height 456
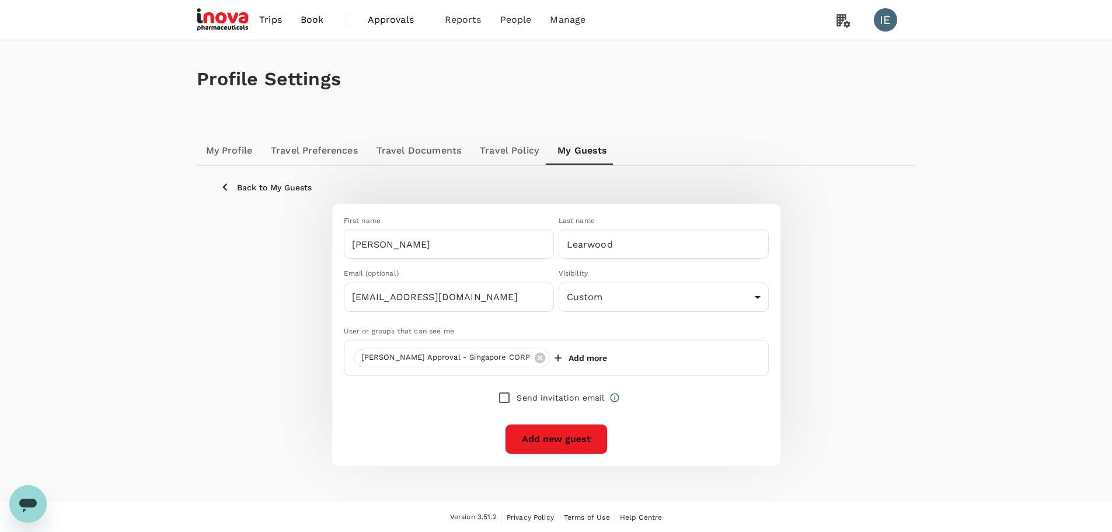
click at [548, 442] on button "Add new guest" at bounding box center [556, 439] width 103 height 30
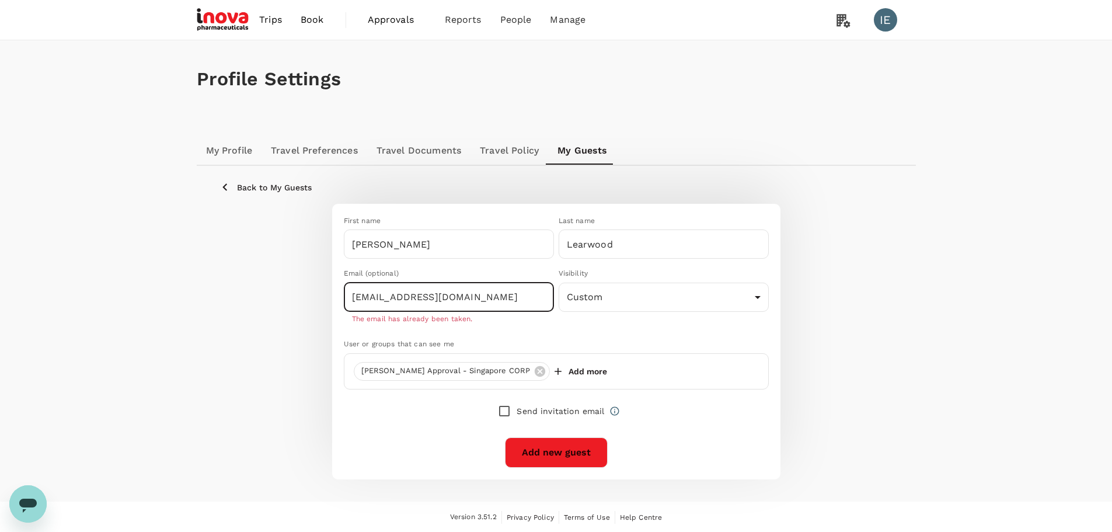
drag, startPoint x: 471, startPoint y: 298, endPoint x: 9, endPoint y: 300, distance: 462.1
click at [13, 302] on div "Profile Settings My Profile Travel Preferences Travel Documents Travel Policy M…" at bounding box center [556, 270] width 1112 height 461
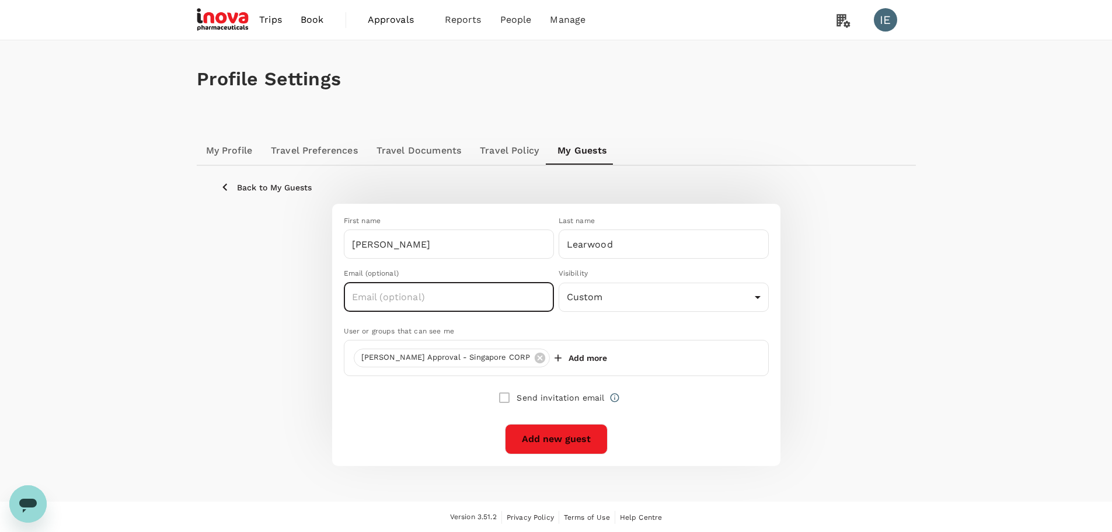
click at [393, 429] on div "First name Richard ​ Last name Learwood ​ Email (optional) ​ Visibility Custom …" at bounding box center [551, 329] width 434 height 247
click at [568, 358] on p "Add more" at bounding box center [587, 358] width 39 height 12
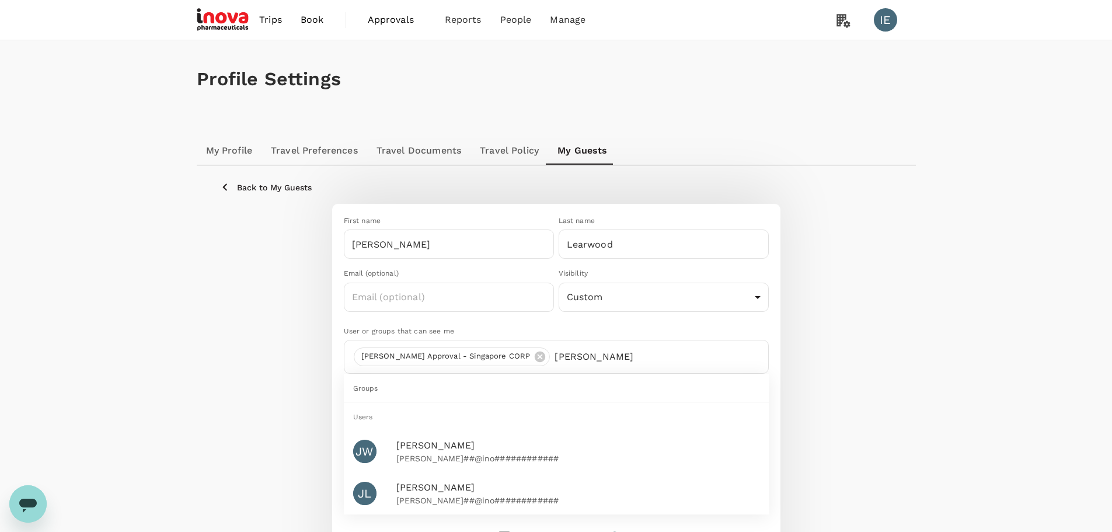
drag, startPoint x: 366, startPoint y: 453, endPoint x: 383, endPoint y: 442, distance: 19.7
click at [364, 453] on div "JW" at bounding box center [364, 450] width 23 height 23
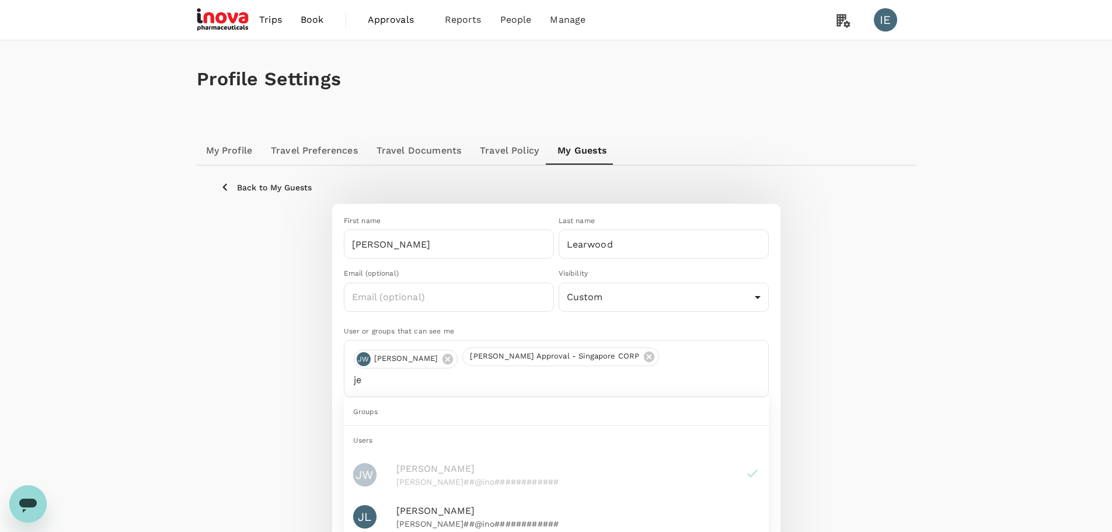
type input "j"
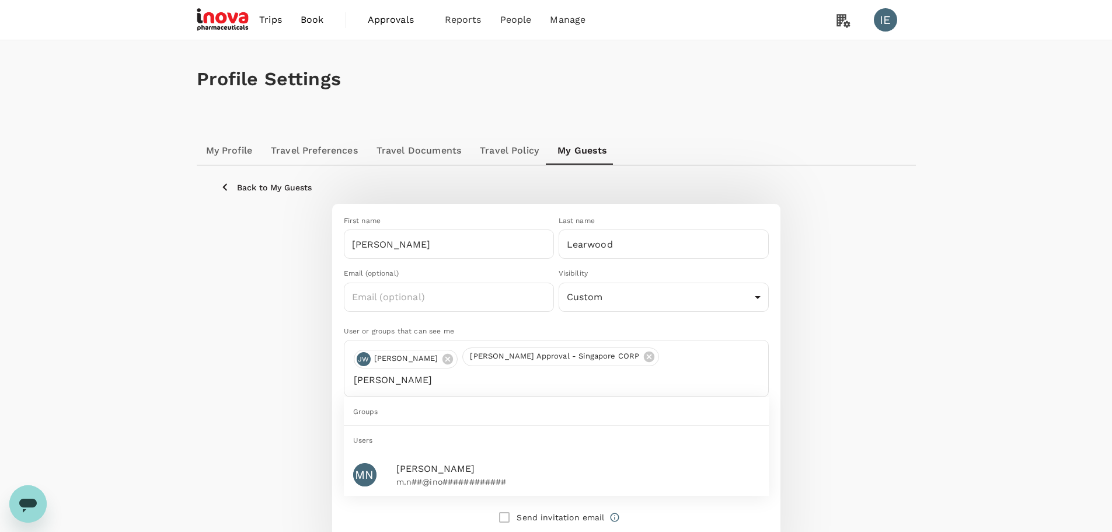
type input "melissa"
click at [357, 463] on div "MN" at bounding box center [364, 474] width 23 height 23
drag, startPoint x: 465, startPoint y: 385, endPoint x: 309, endPoint y: 385, distance: 156.4
click at [309, 385] on div "First name Richard ​ Last name Learwood ​ Email (optional) ​ Visibility Custom …" at bounding box center [556, 392] width 672 height 376
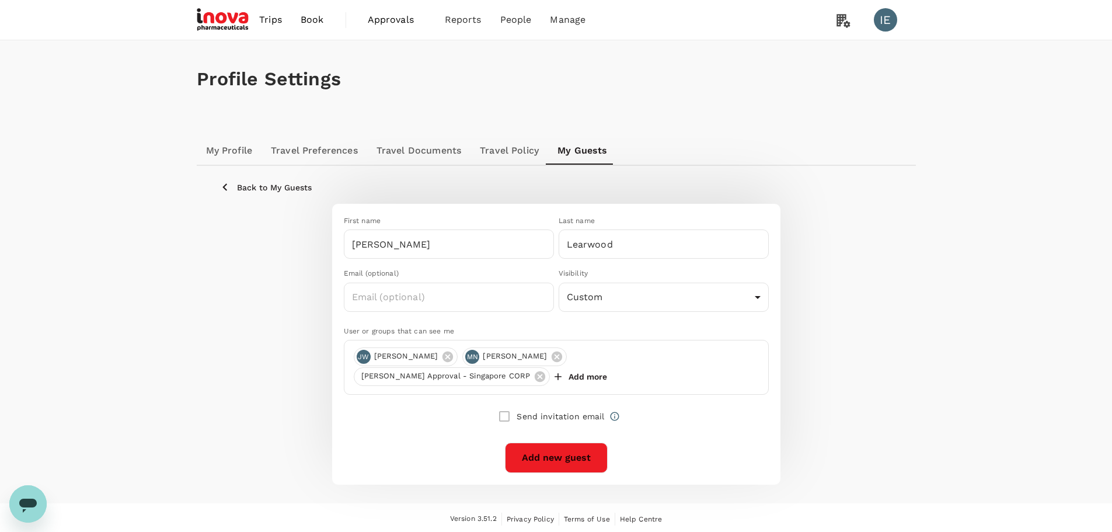
click at [551, 442] on button "Add new guest" at bounding box center [556, 457] width 103 height 30
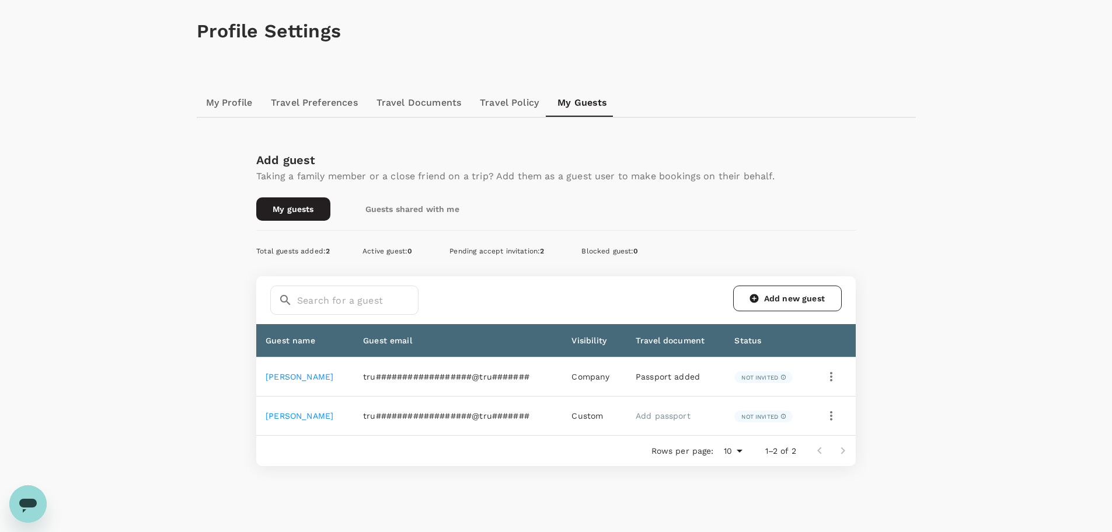
scroll to position [88, 0]
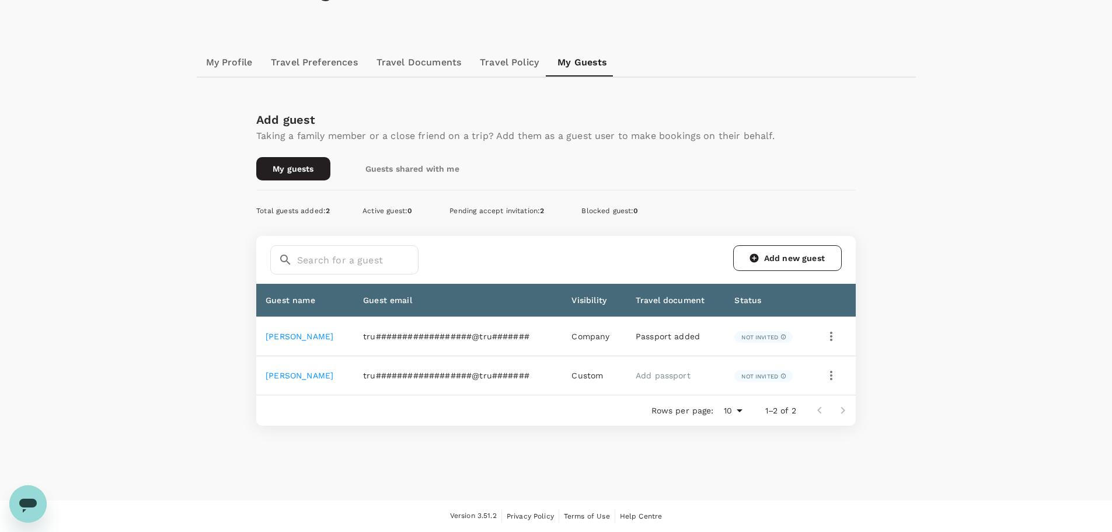
click at [674, 376] on link "Add passport" at bounding box center [662, 375] width 55 height 9
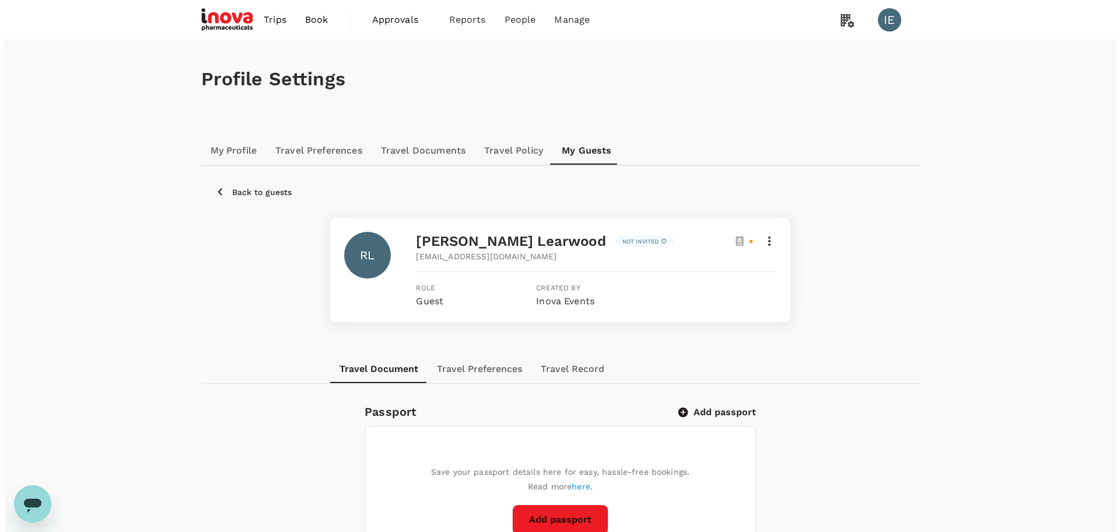
scroll to position [175, 0]
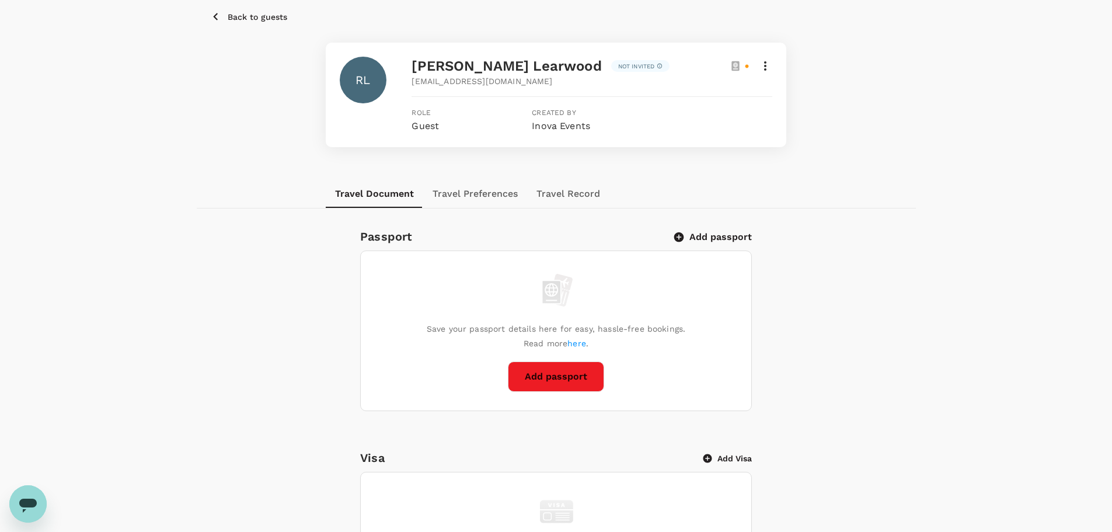
click at [551, 372] on button "Add passport" at bounding box center [556, 376] width 96 height 30
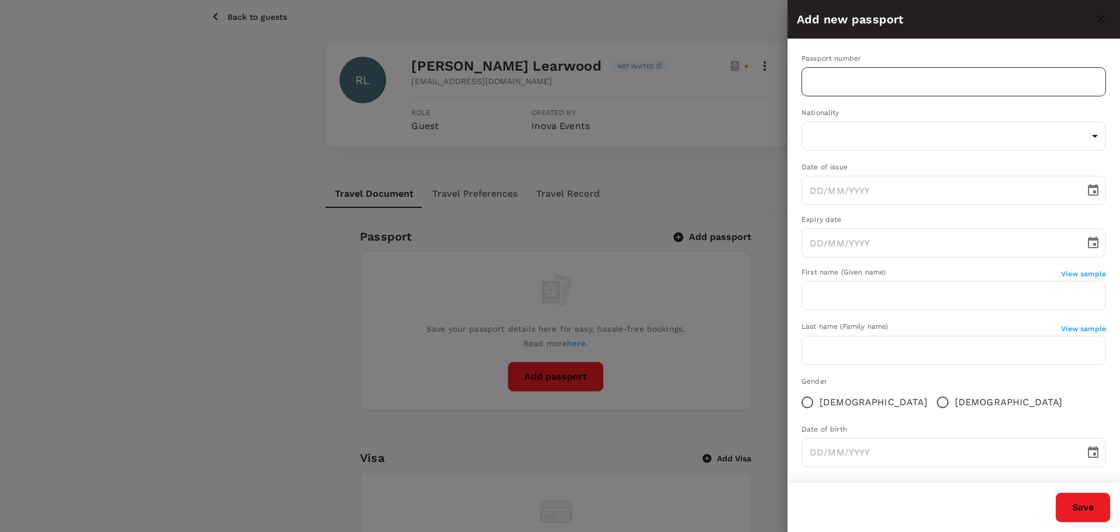
click at [910, 76] on input "text" at bounding box center [954, 81] width 305 height 29
type input "136852272"
click at [851, 134] on body "Trips Book Approvals 0 Reports People Manage IE Profile Settings My Profile Tra…" at bounding box center [560, 418] width 1120 height 1187
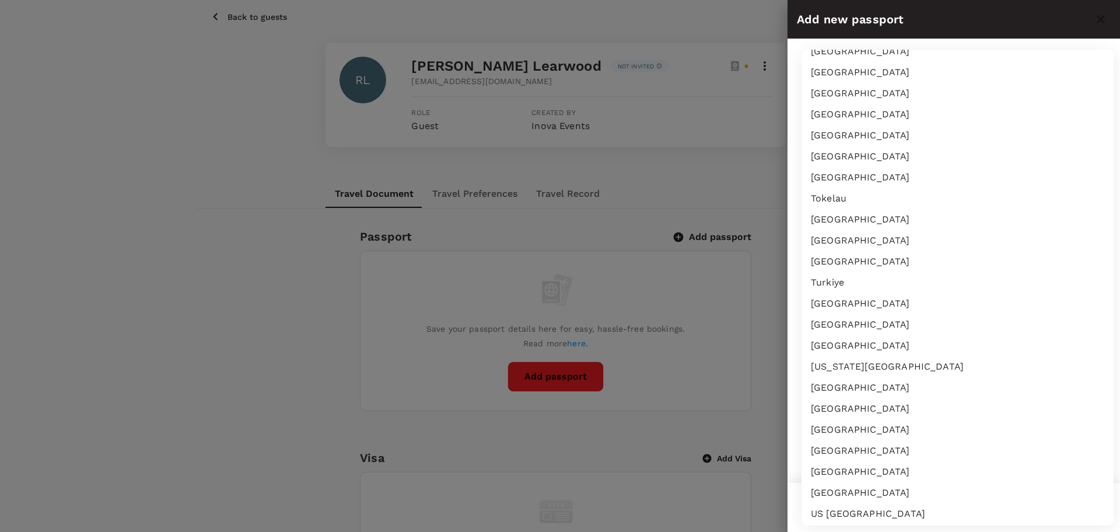
scroll to position [4649, 0]
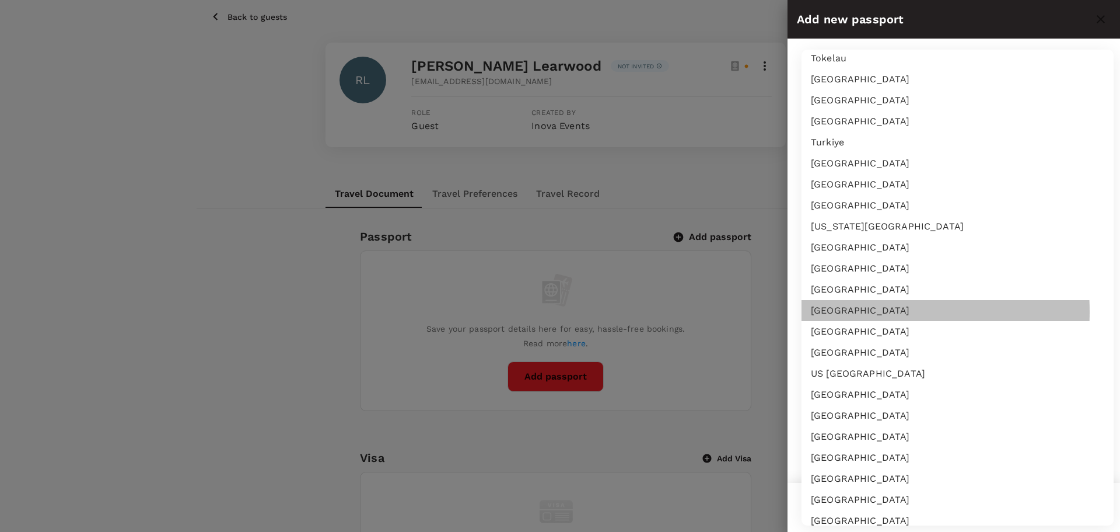
click at [848, 312] on li "[GEOGRAPHIC_DATA]" at bounding box center [958, 310] width 312 height 21
type input "GB"
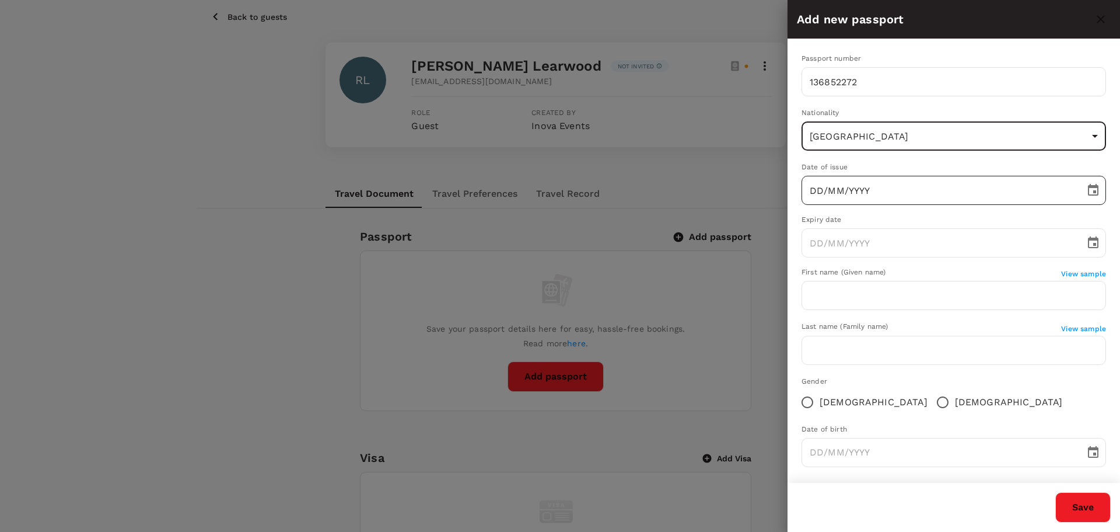
click at [830, 194] on input "DD/MM/YYYY" at bounding box center [939, 190] width 275 height 29
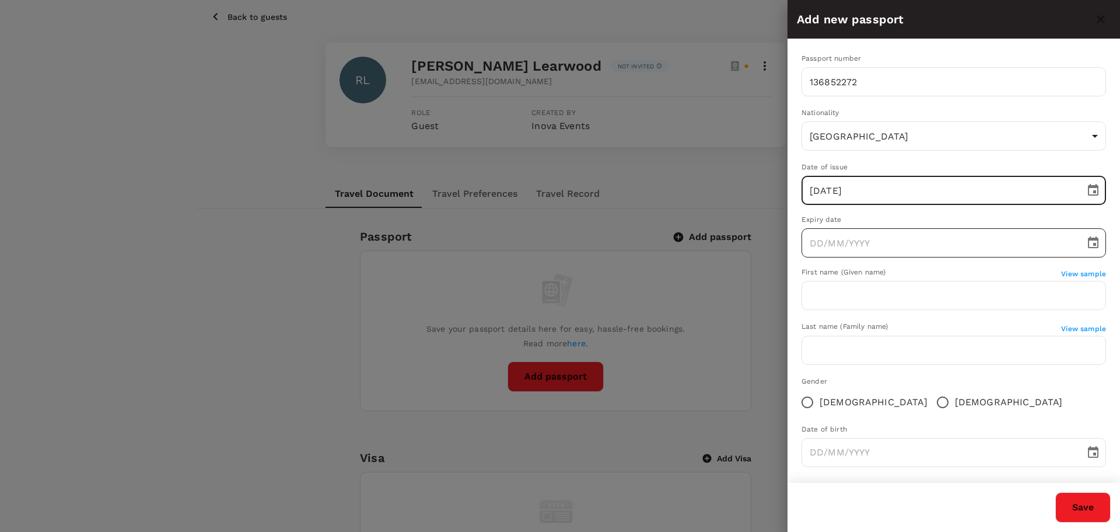
type input "[DATE]"
click at [841, 244] on input "DD/MM/YYYY" at bounding box center [939, 242] width 275 height 29
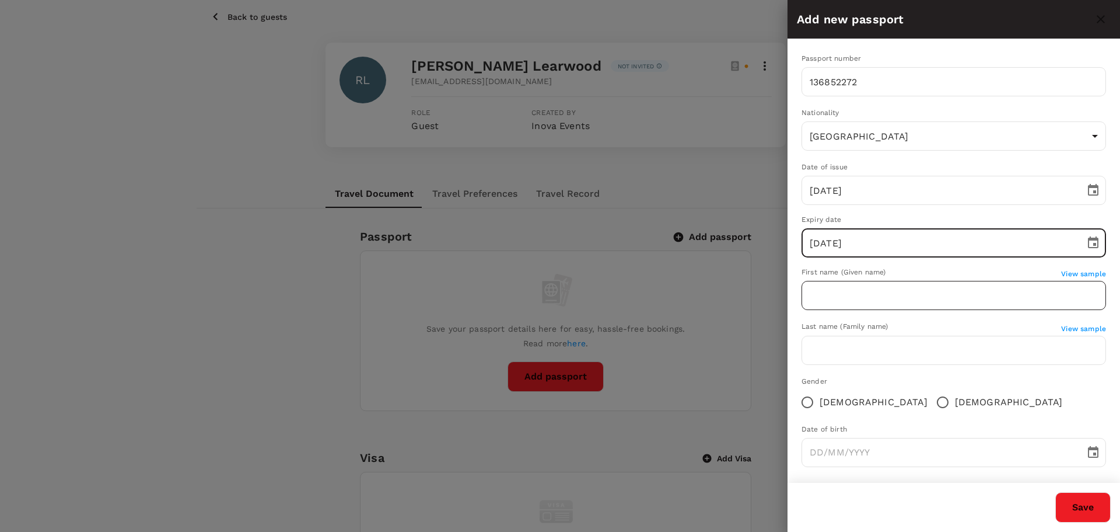
type input "[DATE]"
click at [820, 302] on input "text" at bounding box center [954, 295] width 305 height 29
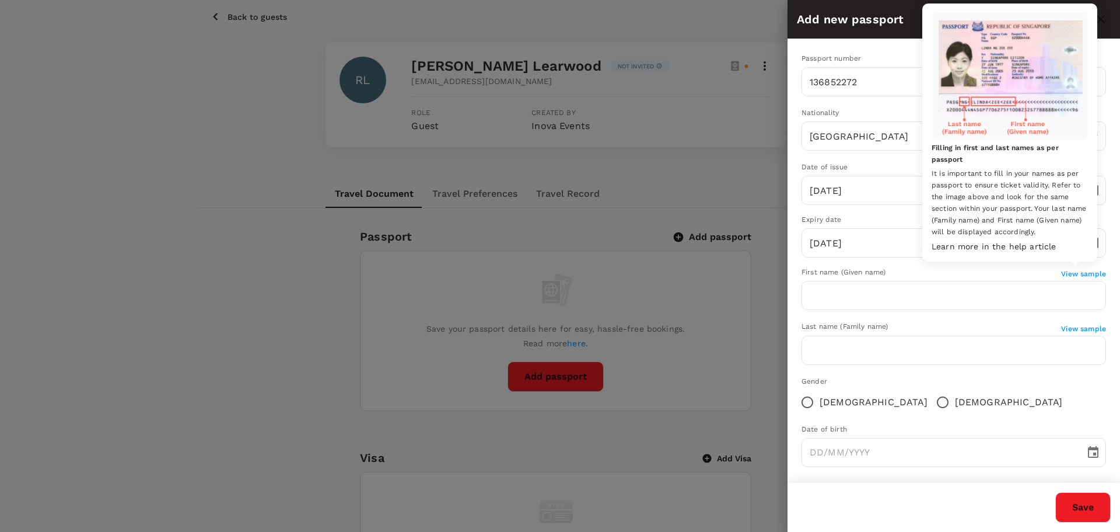
click at [1085, 273] on span "View sample" at bounding box center [1083, 274] width 45 height 8
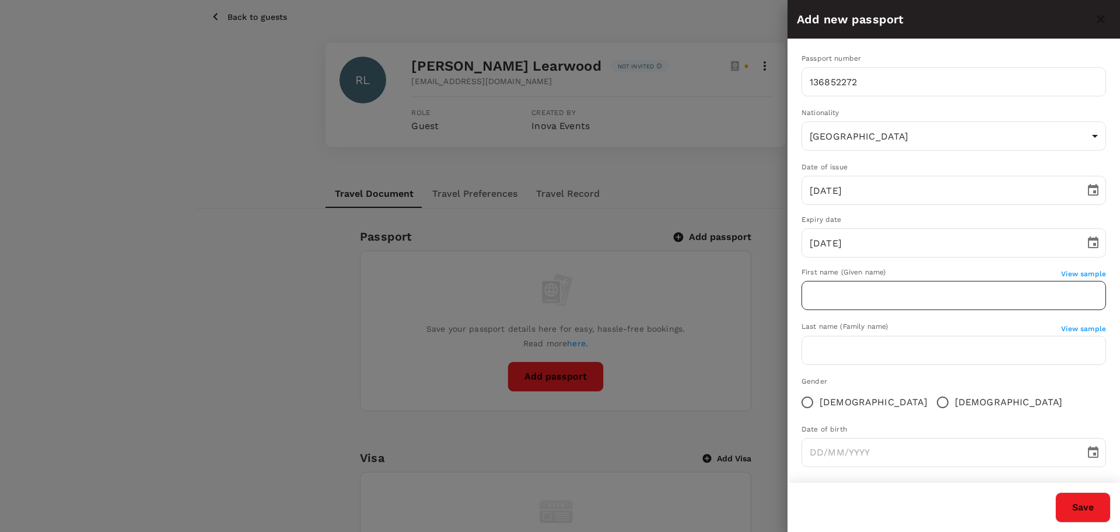
click at [843, 296] on input "text" at bounding box center [954, 295] width 305 height 29
type input "r"
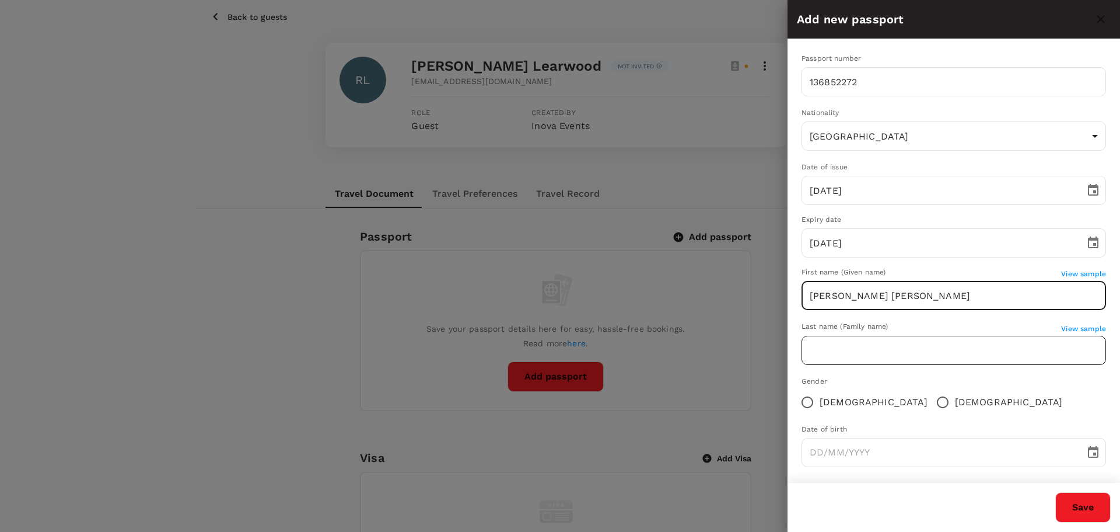
type input "[PERSON_NAME] [PERSON_NAME]"
click at [854, 346] on input "text" at bounding box center [954, 350] width 305 height 29
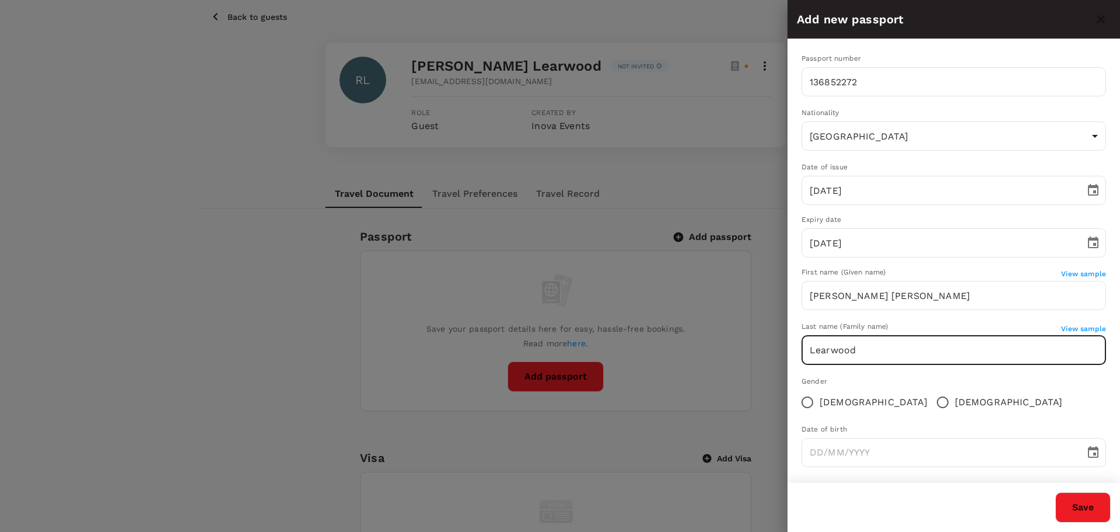
type input "Learwood"
click at [931, 403] on input "[DEMOGRAPHIC_DATA]" at bounding box center [943, 402] width 25 height 25
radio input "true"
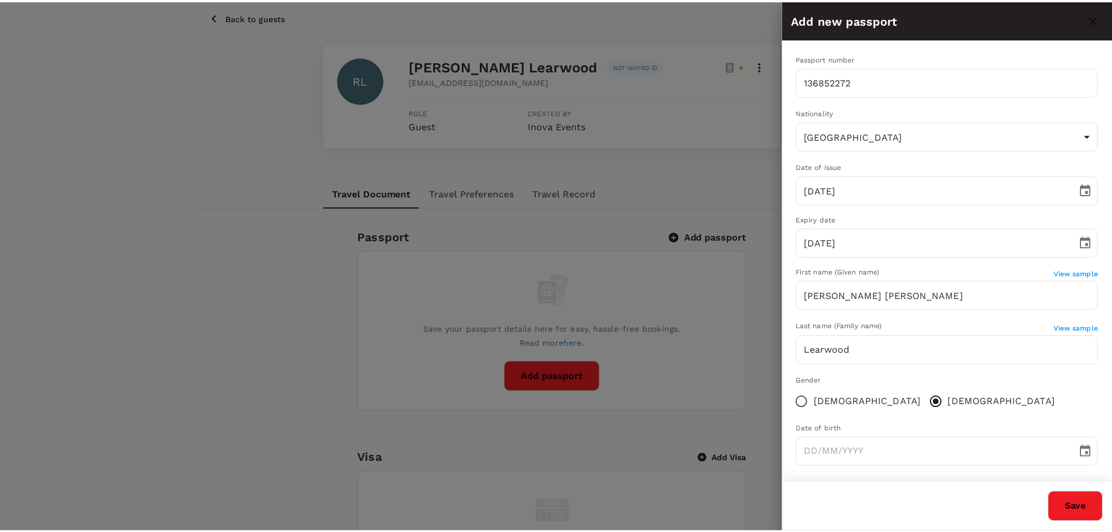
scroll to position [8, 0]
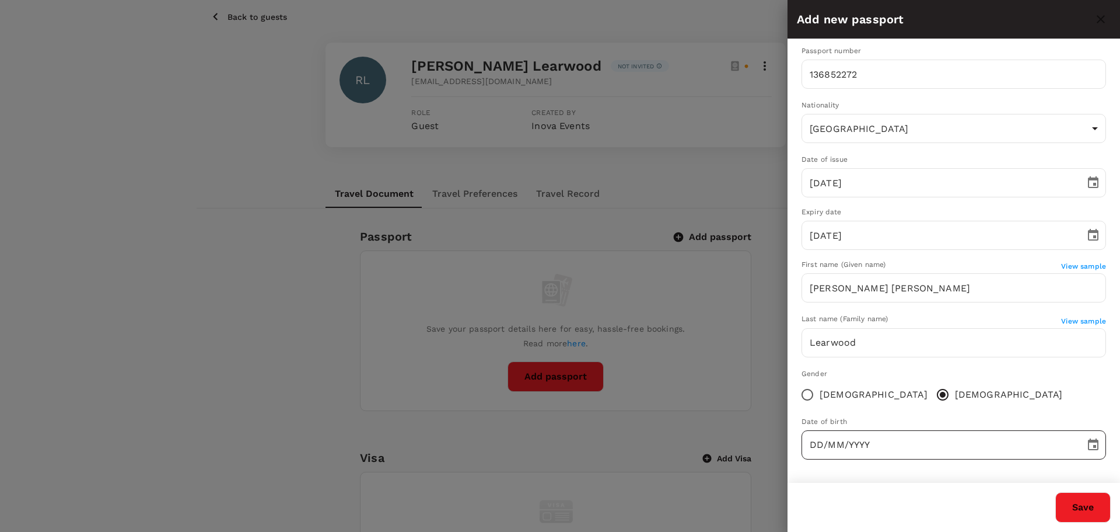
click at [817, 450] on input "DD/MM/YYYY" at bounding box center [939, 444] width 275 height 29
type input "[DATE]"
click at [878, 470] on div "Passport number [PASSPORT] ​ Nationality [DEMOGRAPHIC_DATA] [GEOGRAPHIC_DATA] ​…" at bounding box center [954, 257] width 333 height 451
click at [1084, 505] on button "Save" at bounding box center [1083, 507] width 55 height 30
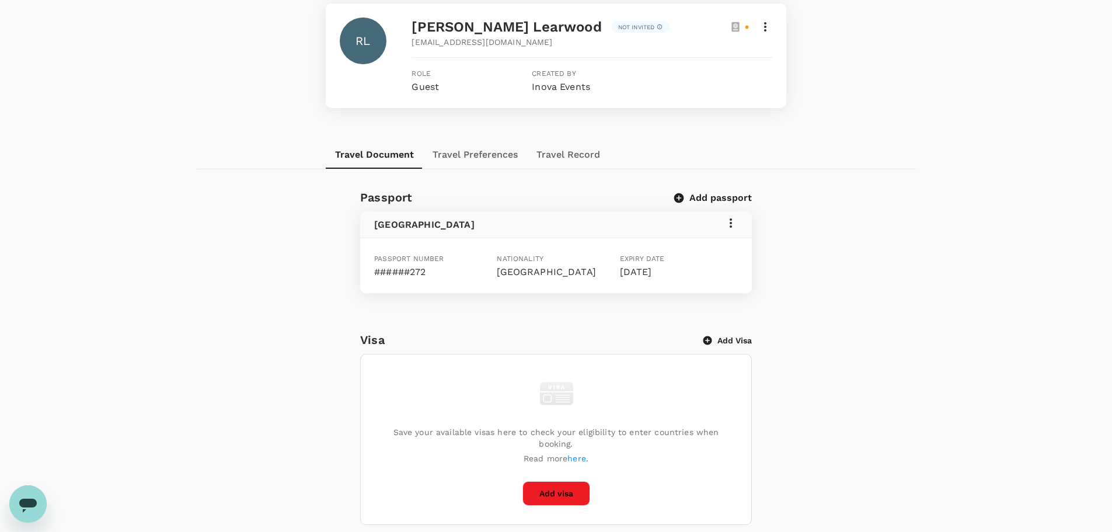
scroll to position [203, 0]
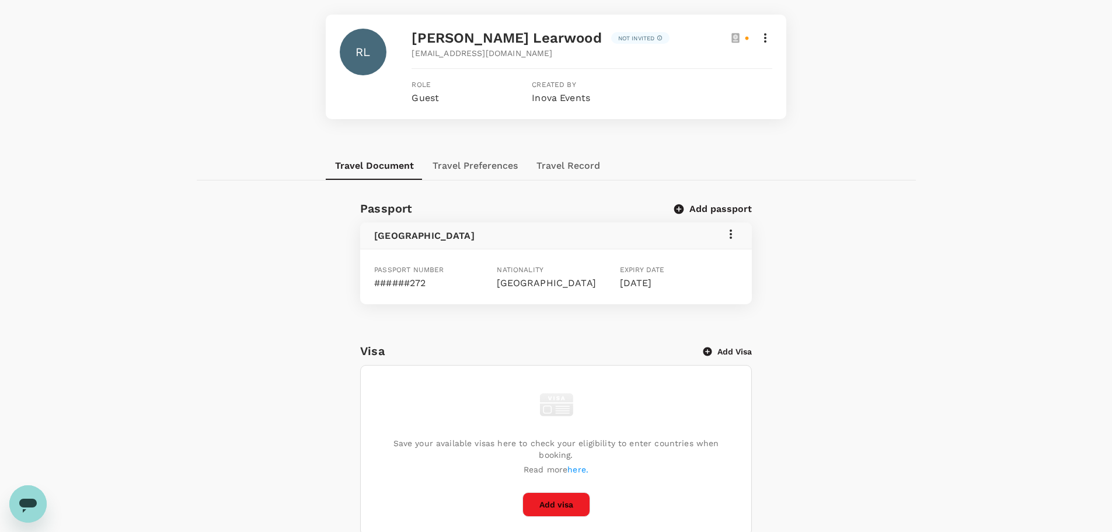
click at [464, 166] on button "Travel Preferences" at bounding box center [475, 166] width 104 height 28
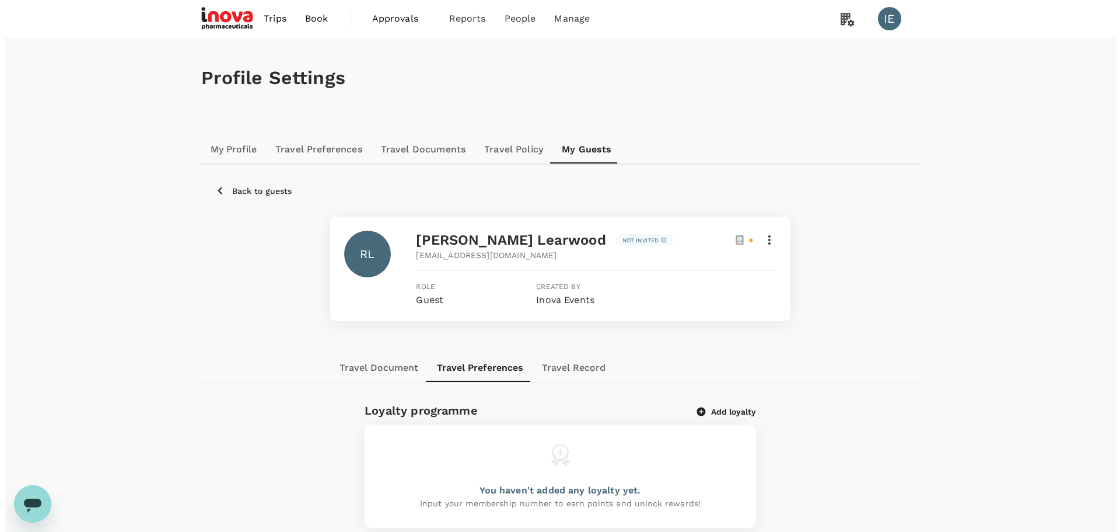
scroll to position [47, 0]
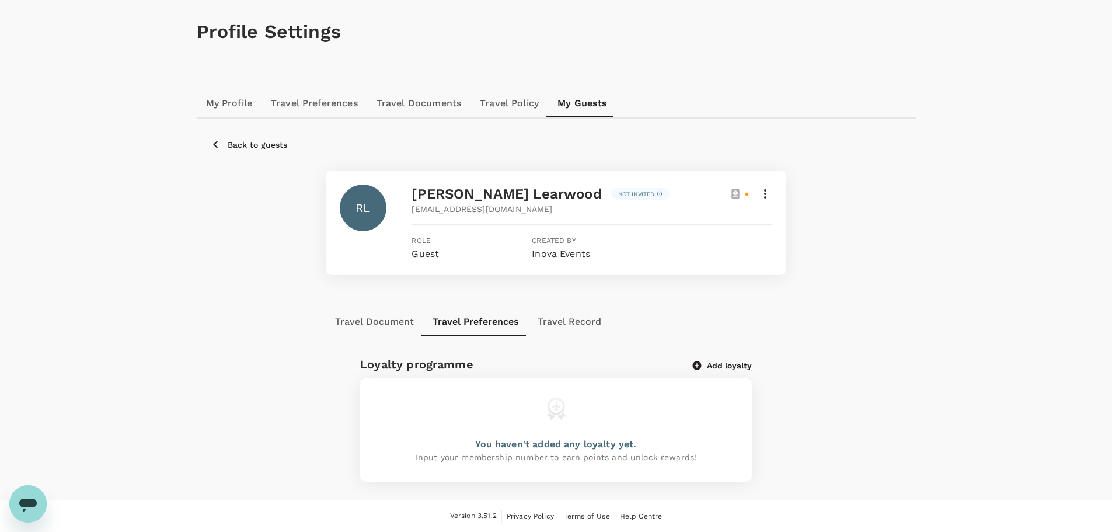
click at [710, 366] on button "Add loyalty" at bounding box center [722, 365] width 59 height 11
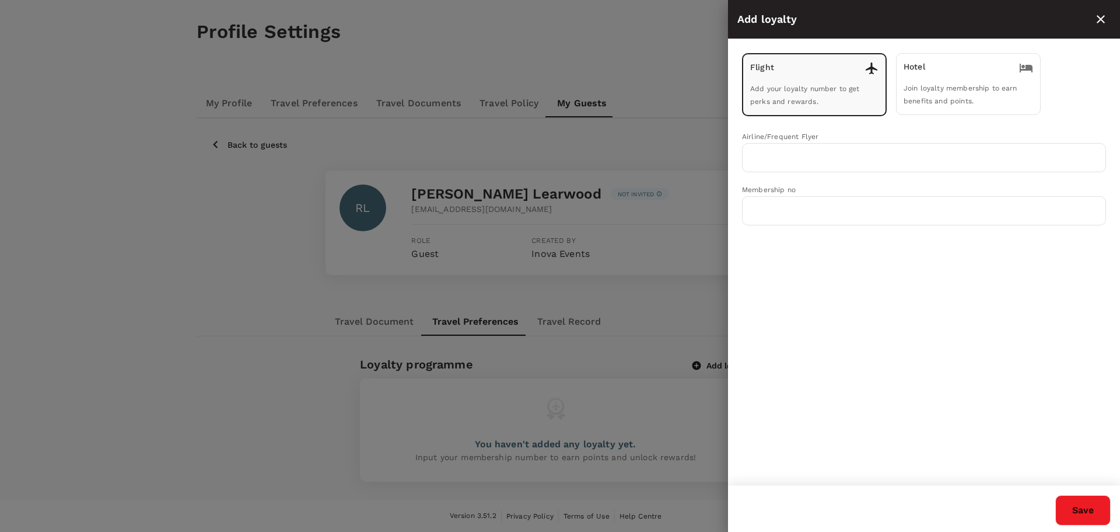
click at [787, 79] on div "Flight Add your loyalty number to get perks and rewards." at bounding box center [814, 84] width 145 height 63
click at [763, 156] on input "text" at bounding box center [915, 157] width 336 height 22
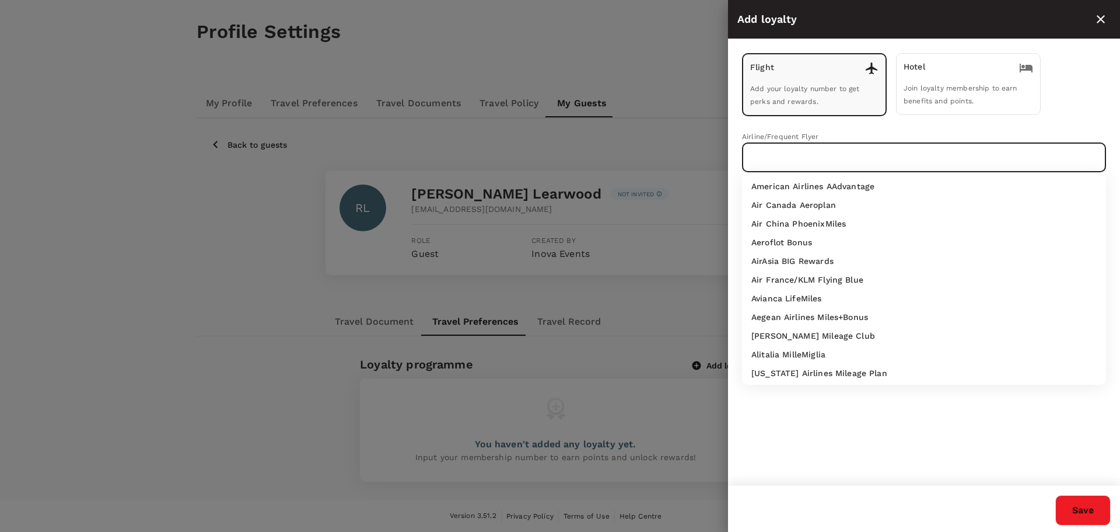
paste input "992222371530361"
type input "992222371530361"
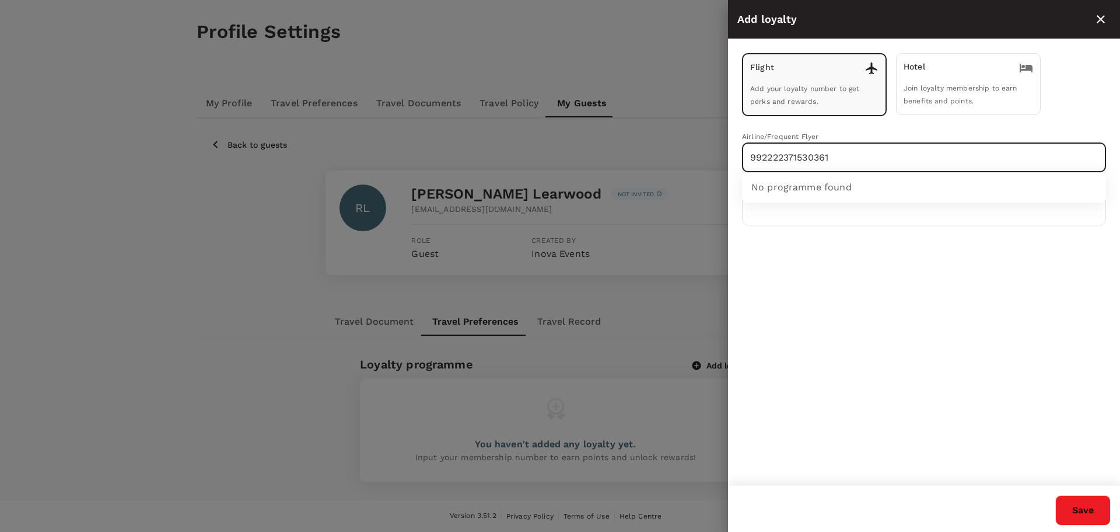
drag, startPoint x: 855, startPoint y: 156, endPoint x: 542, endPoint y: 163, distance: 313.4
click at [542, 163] on div "Add loyalty Flight Add your loyalty number to get perks and rewards. Hotel Join…" at bounding box center [560, 266] width 1120 height 532
type input "s"
type input "Swiss"
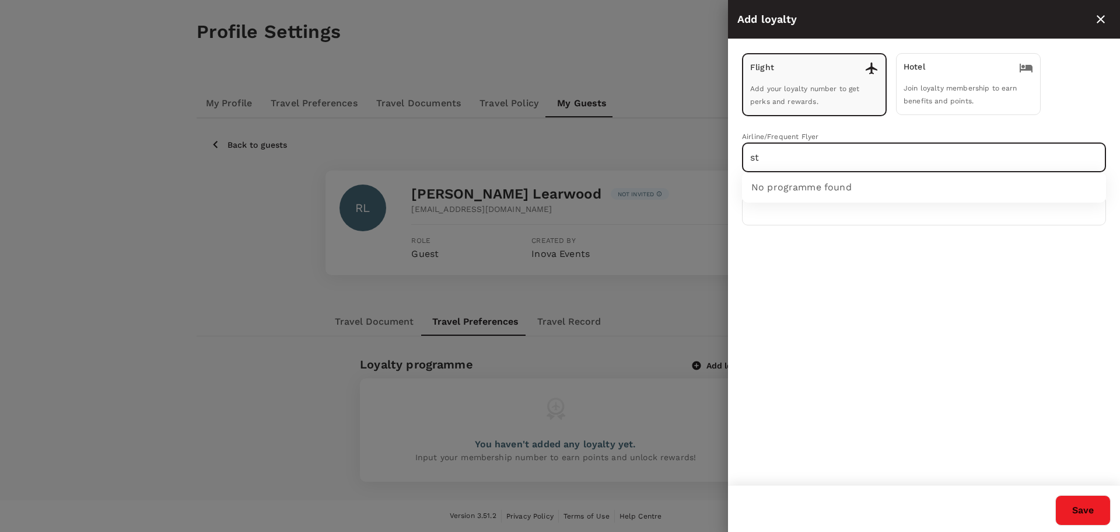
type input "s"
type input "S"
type input "Air Swiss"
click at [775, 190] on p "Lufthansa Miles & More" at bounding box center [800, 186] width 96 height 12
type input "Lufthansa Miles & More"
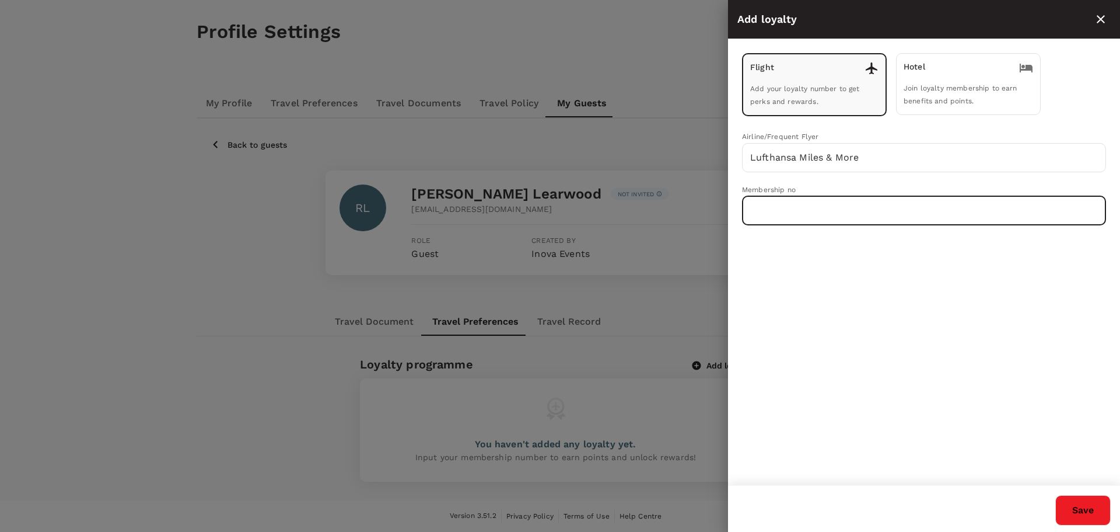
click at [775, 218] on input "text" at bounding box center [924, 210] width 364 height 29
paste input "992222371530361"
type input "992222371530361"
click at [833, 273] on div "Flight Add your loyalty number to get perks and rewards. Hotel Join loyalty mem…" at bounding box center [924, 262] width 392 height 446
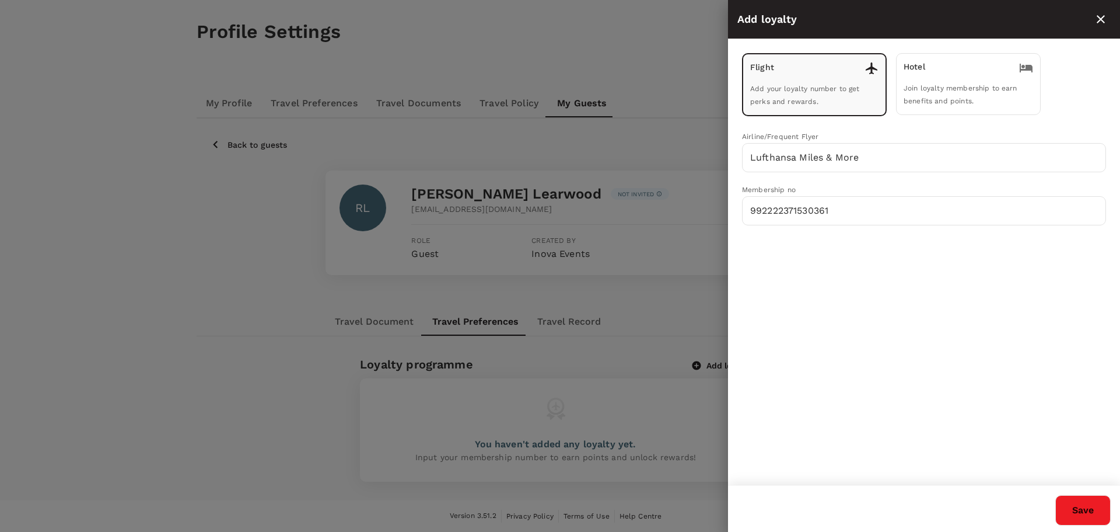
click at [837, 295] on div "Flight Add your loyalty number to get perks and rewards. Hotel Join loyalty mem…" at bounding box center [924, 262] width 392 height 446
click at [843, 303] on div "Flight Add your loyalty number to get perks and rewards. Hotel Join loyalty mem…" at bounding box center [924, 262] width 392 height 446
click at [1085, 505] on button "Save" at bounding box center [1083, 510] width 55 height 30
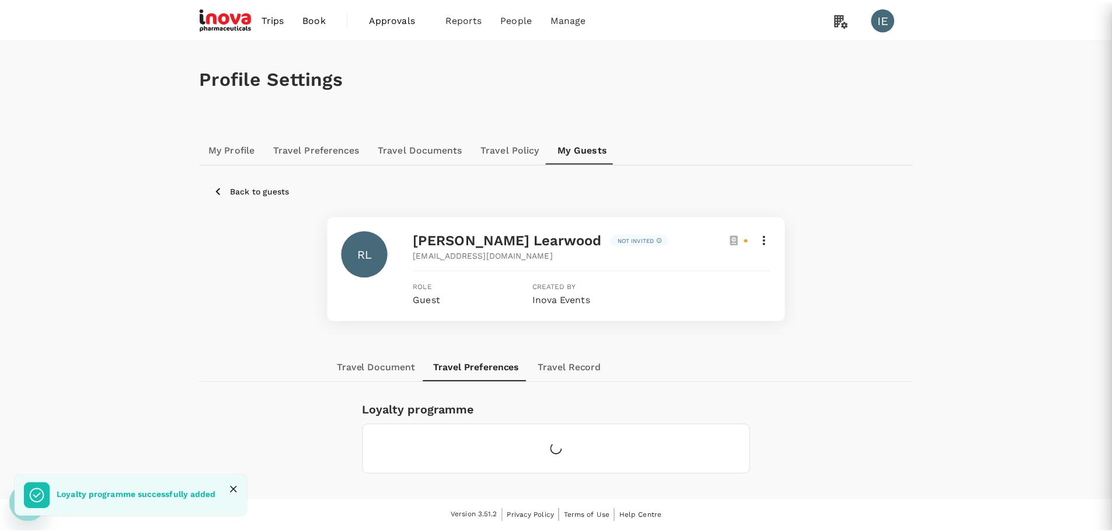
scroll to position [1, 0]
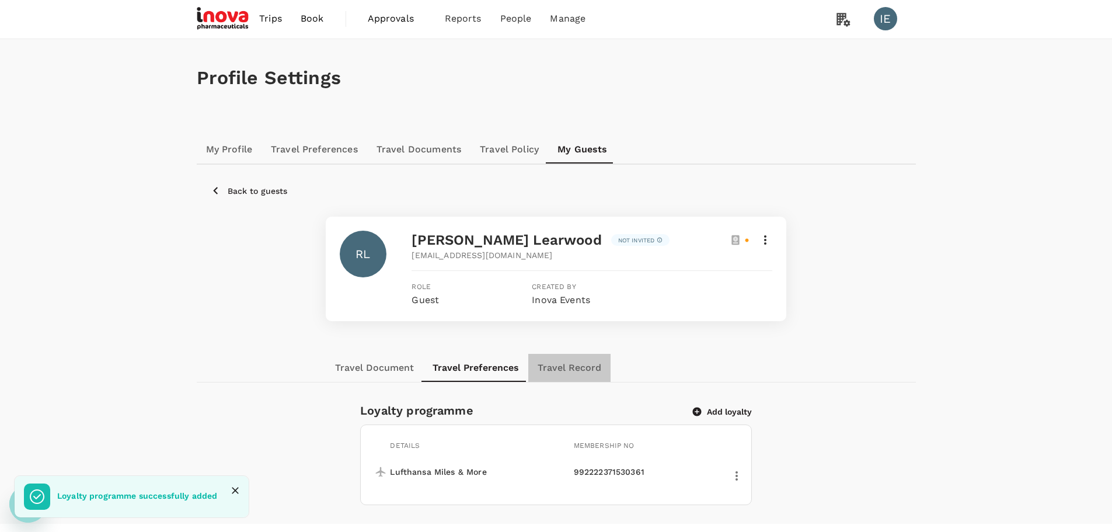
click at [572, 369] on button "Travel Record" at bounding box center [569, 368] width 82 height 28
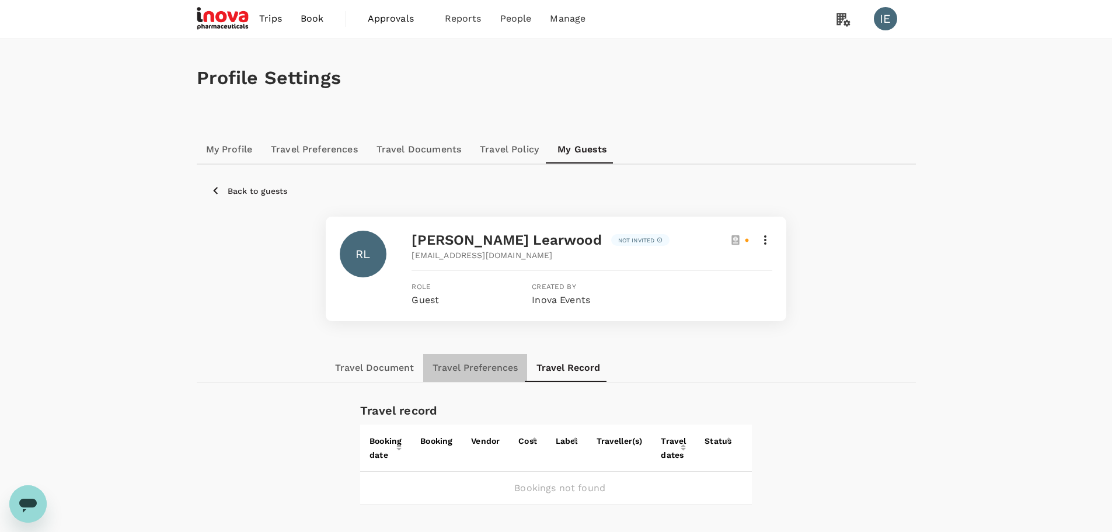
click at [492, 372] on button "Travel Preferences" at bounding box center [475, 368] width 104 height 28
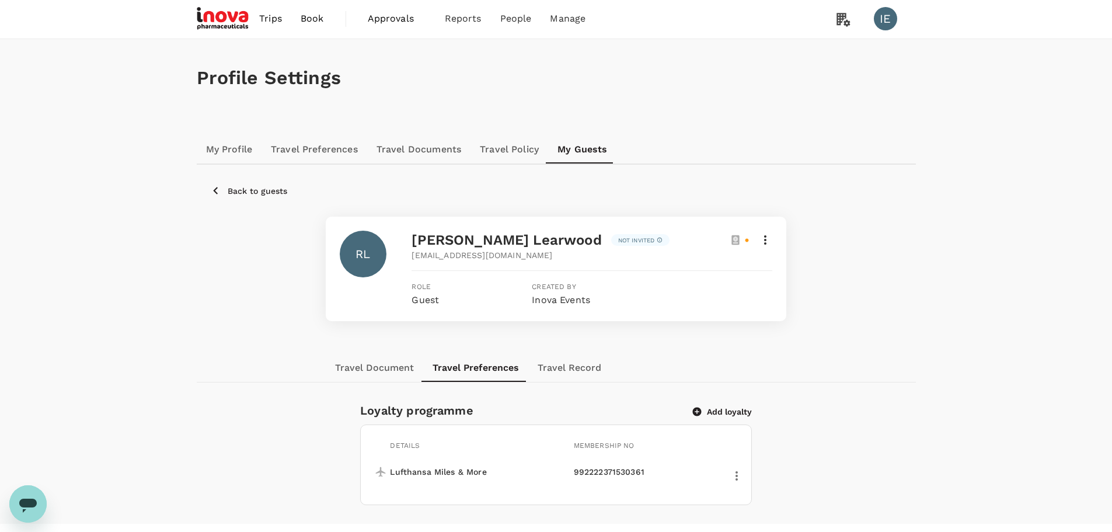
scroll to position [25, 0]
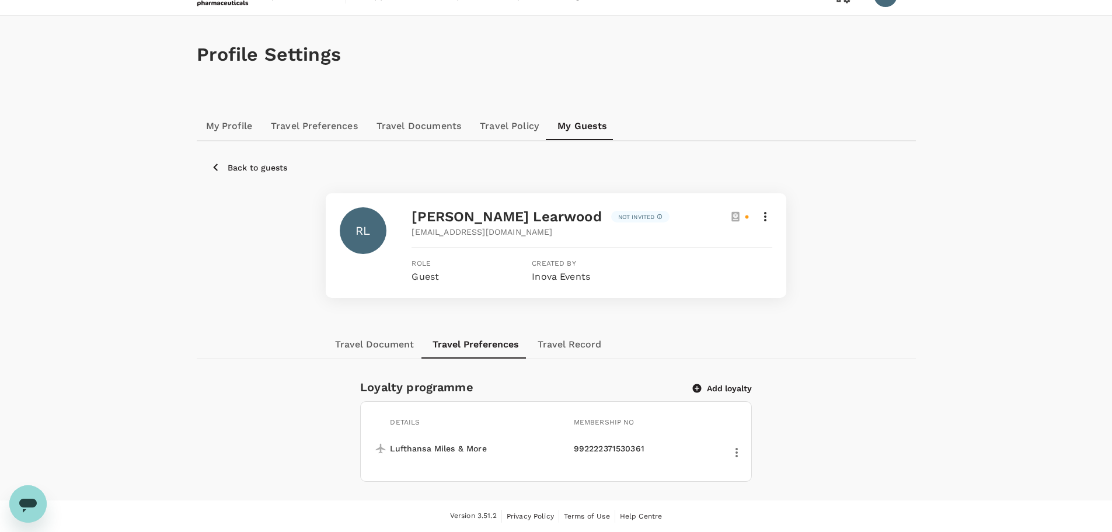
click at [386, 343] on button "Travel Document" at bounding box center [374, 344] width 97 height 28
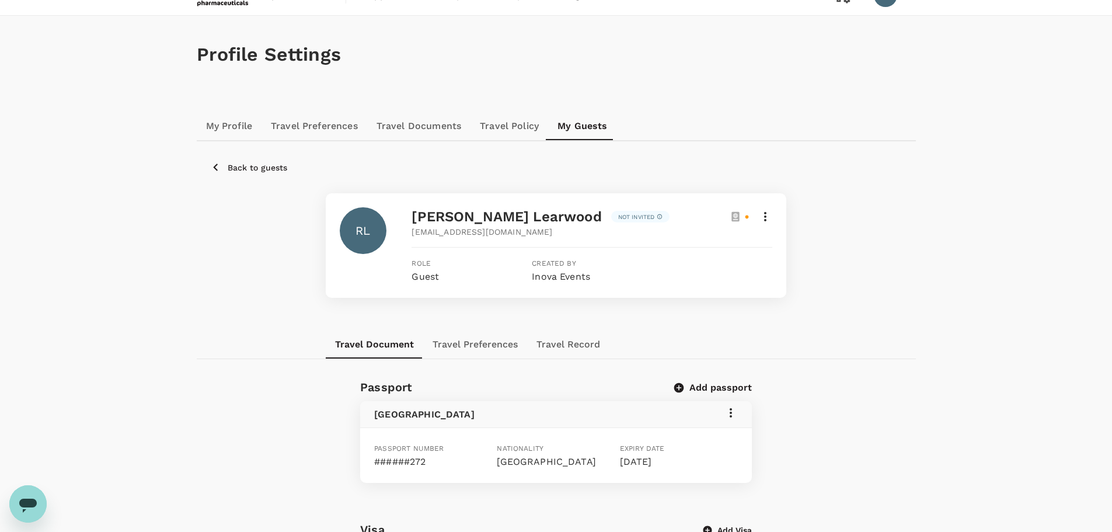
click at [481, 344] on button "Travel Preferences" at bounding box center [475, 344] width 104 height 28
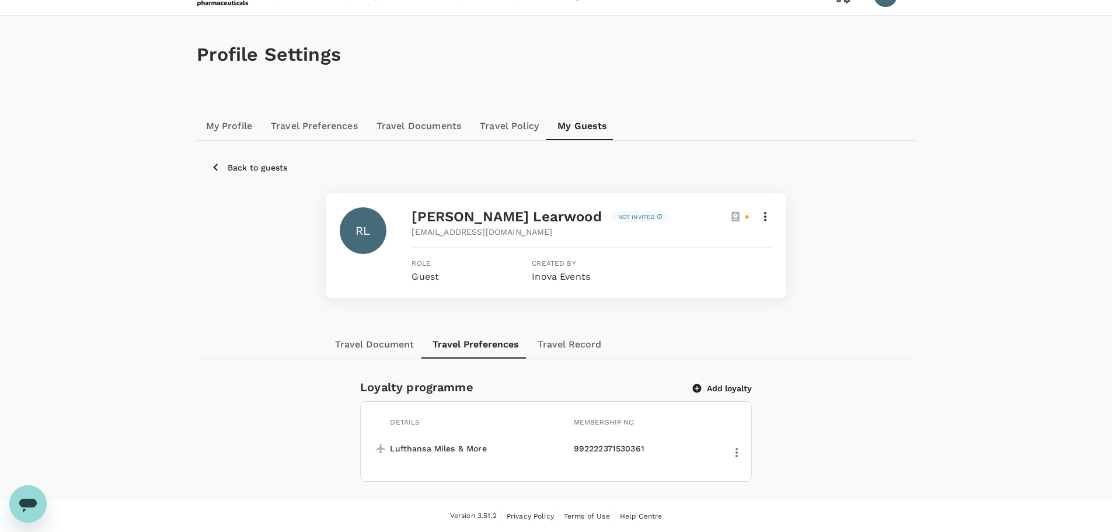
click at [267, 168] on p "Back to guests" at bounding box center [258, 168] width 60 height 12
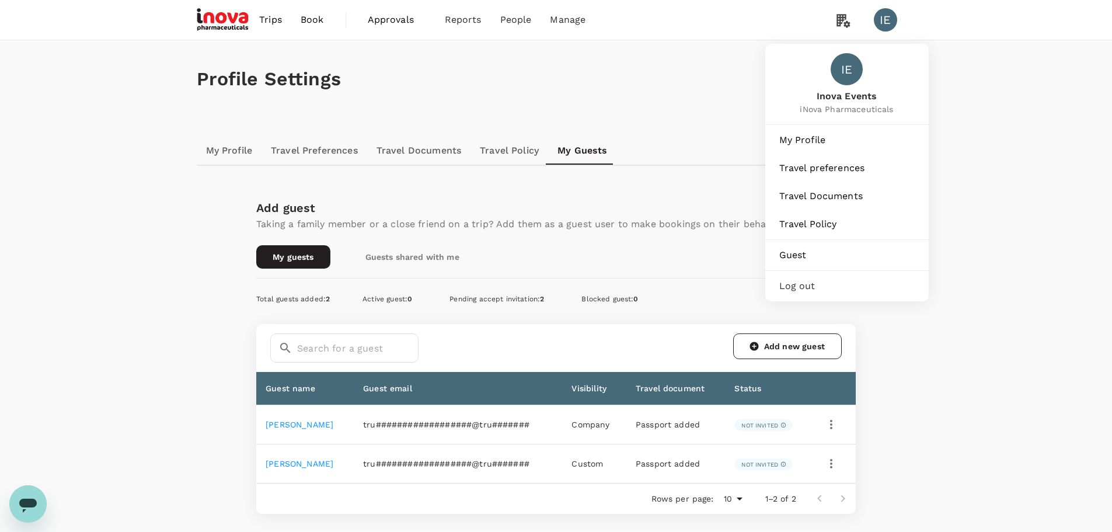
click at [889, 19] on div "IE" at bounding box center [884, 19] width 23 height 23
click at [797, 292] on span "Log out" at bounding box center [846, 286] width 135 height 14
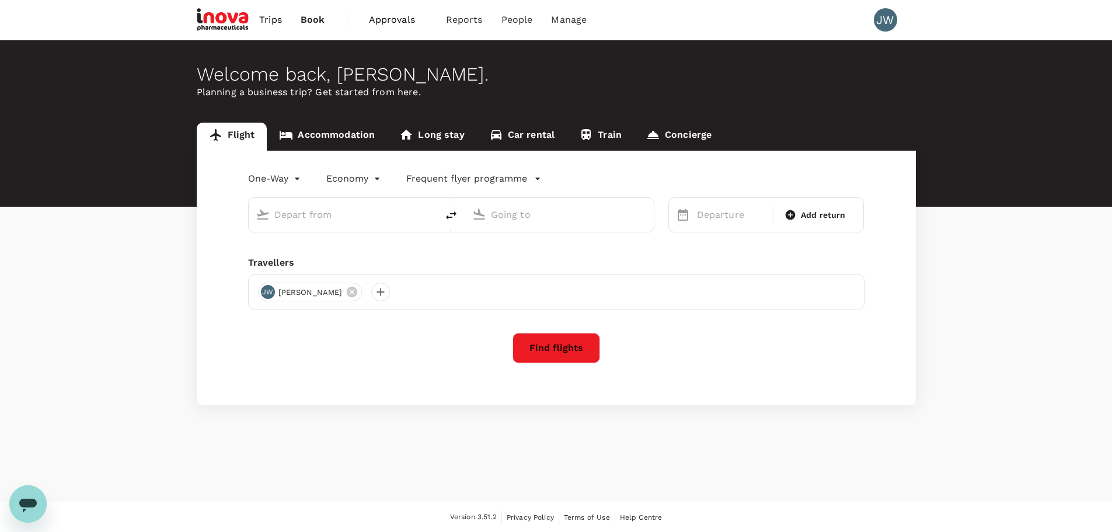
type input "roundtrip"
type input "business"
type input "Geneva Intl (GVA)"
type input "Singapore Changi (SIN)"
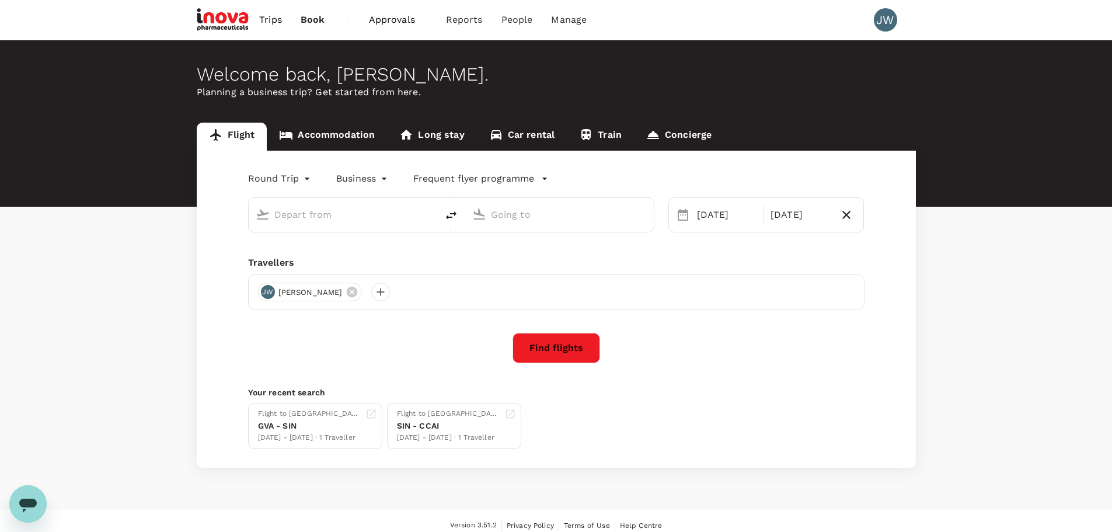
type input "Geneva Intl (GVA)"
type input "Singapore Changi (SIN)"
